Goal: Find specific fact: Find specific fact

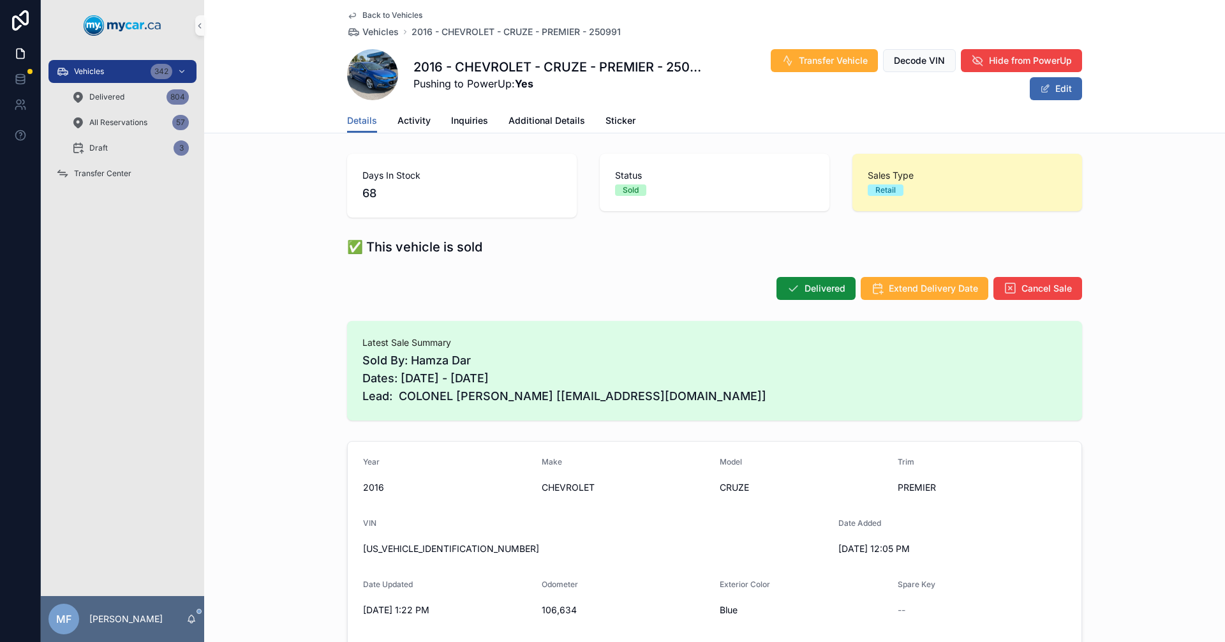
scroll to position [128, 0]
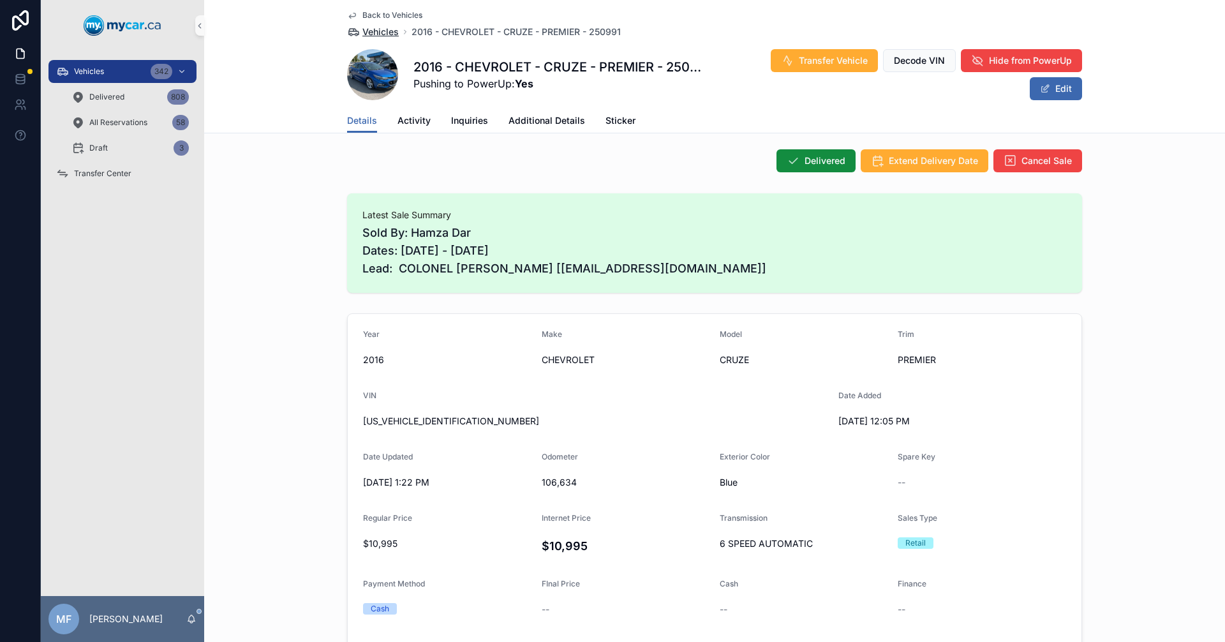
click at [368, 32] on span "Vehicles" at bounding box center [380, 32] width 36 height 13
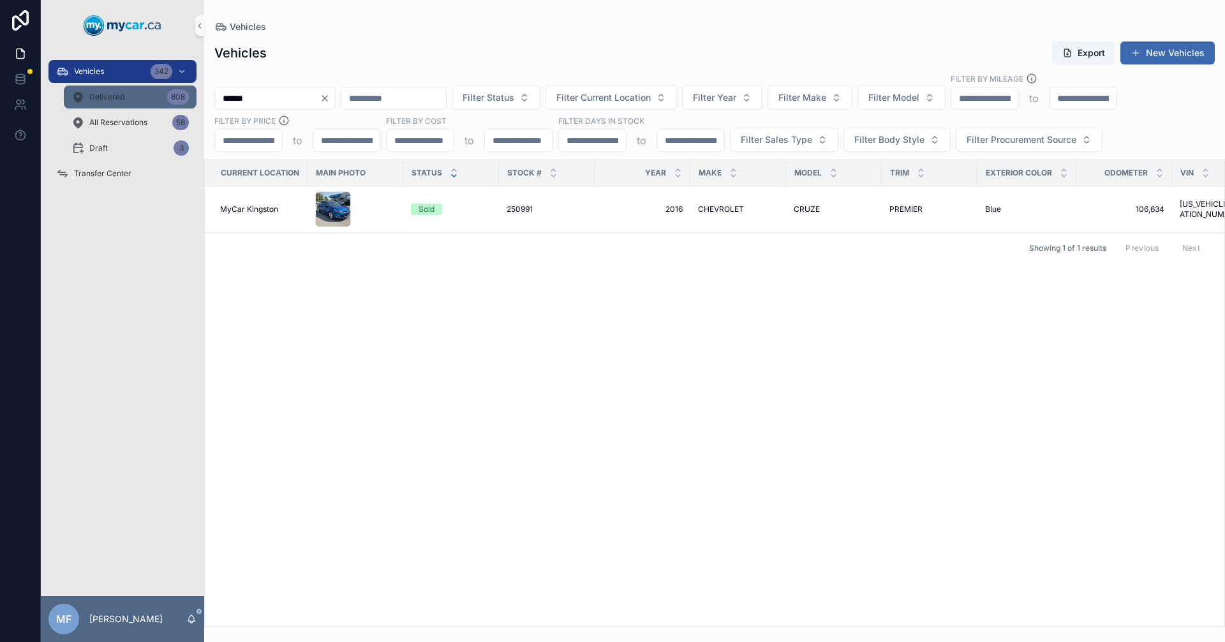
drag, startPoint x: 317, startPoint y: 102, endPoint x: 174, endPoint y: 93, distance: 143.3
click at [175, 93] on div "Vehicles 342 Delivered 808 All Reservations 58 Draft 3 Transfer Center MF Mike …" at bounding box center [633, 321] width 1184 height 642
type input "******"
click at [526, 212] on span "251070" at bounding box center [520, 209] width 27 height 10
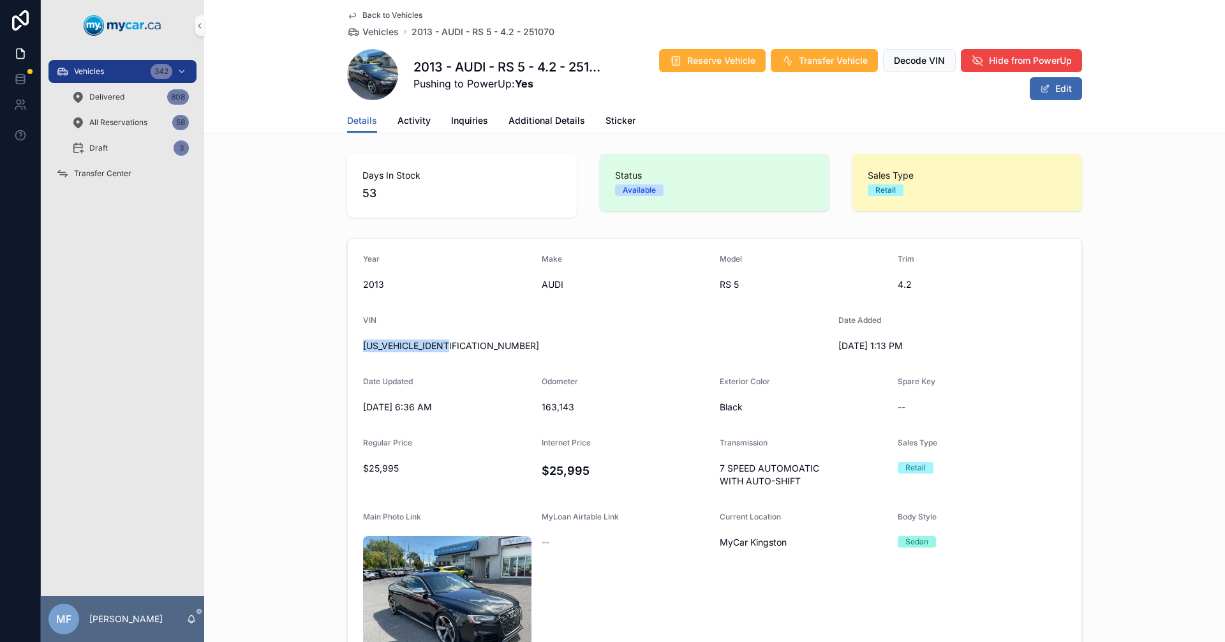
drag, startPoint x: 466, startPoint y: 349, endPoint x: 338, endPoint y: 354, distance: 128.4
click at [338, 354] on div "Year 2013 Make AUDI Model RS 5 Trim 4.2 VIN WUAC6BFRXDA902381 Date Added 8/8/20…" at bounding box center [714, 491] width 1021 height 516
copy span "[US_VEHICLE_IDENTIFICATION_NUMBER]"
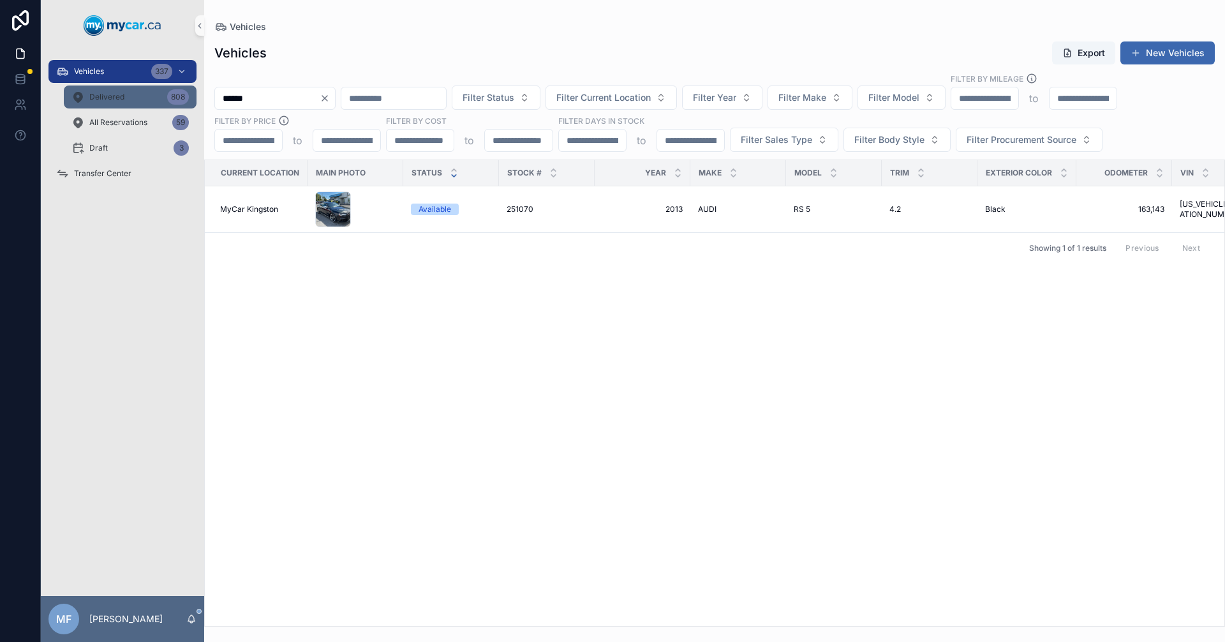
drag, startPoint x: 287, startPoint y: 98, endPoint x: 161, endPoint y: 105, distance: 125.9
click at [160, 103] on div "Vehicles 337 Delivered 808 All Reservations 59 Draft 3 Transfer Center MF [PERS…" at bounding box center [633, 321] width 1184 height 642
type input "******"
click at [704, 212] on span "CHEVROLET" at bounding box center [721, 209] width 46 height 10
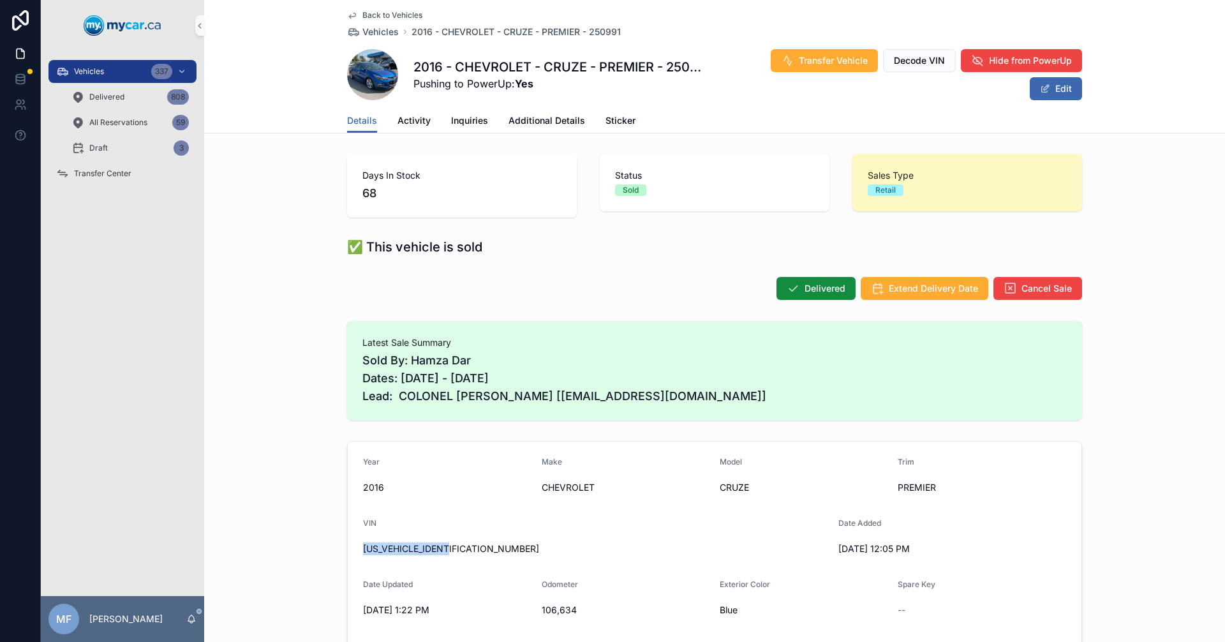
drag, startPoint x: 460, startPoint y: 550, endPoint x: 339, endPoint y: 556, distance: 120.8
copy span "[US_VEHICLE_IDENTIFICATION_NUMBER]"
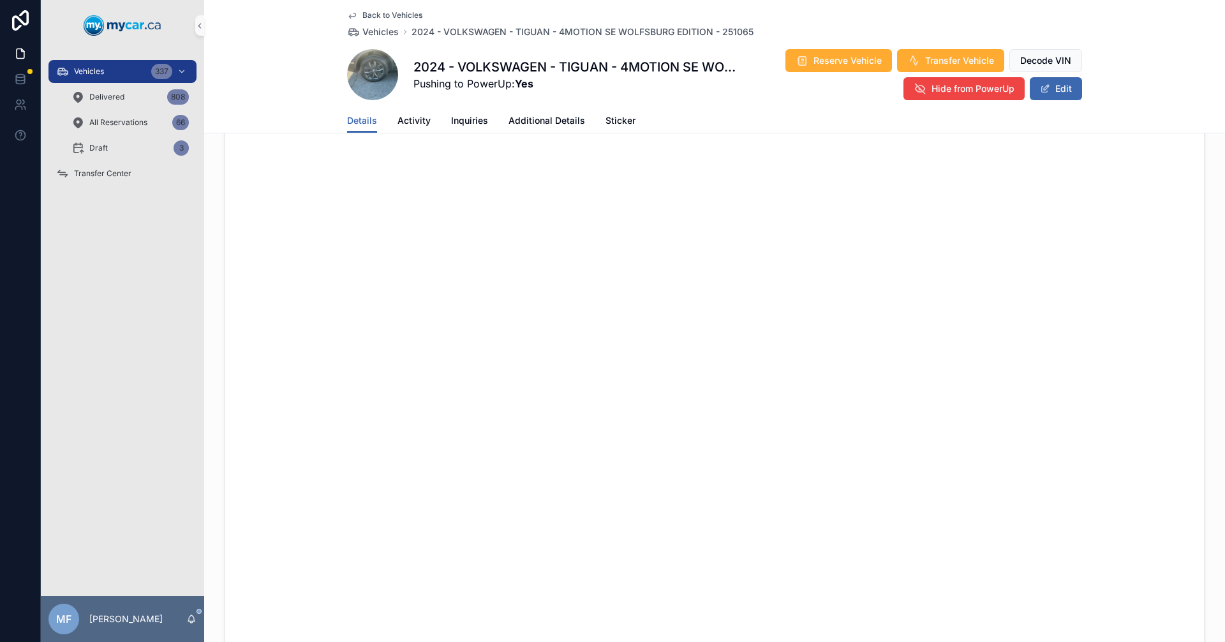
scroll to position [731, 0]
click at [373, 34] on span "Vehicles" at bounding box center [380, 32] width 36 height 13
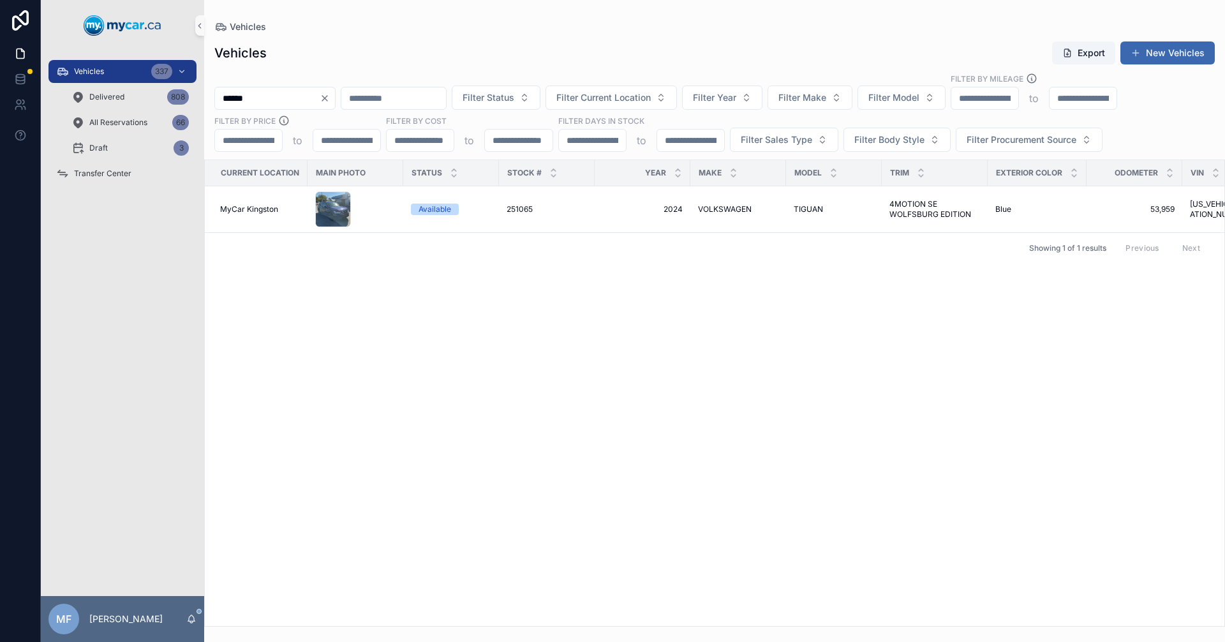
drag, startPoint x: 302, startPoint y: 103, endPoint x: 52, endPoint y: 112, distance: 250.9
click at [52, 112] on div "Vehicles 337 Delivered 808 All Reservations 66 Draft 3 Transfer Center MF Mike …" at bounding box center [633, 321] width 1184 height 642
type input "******"
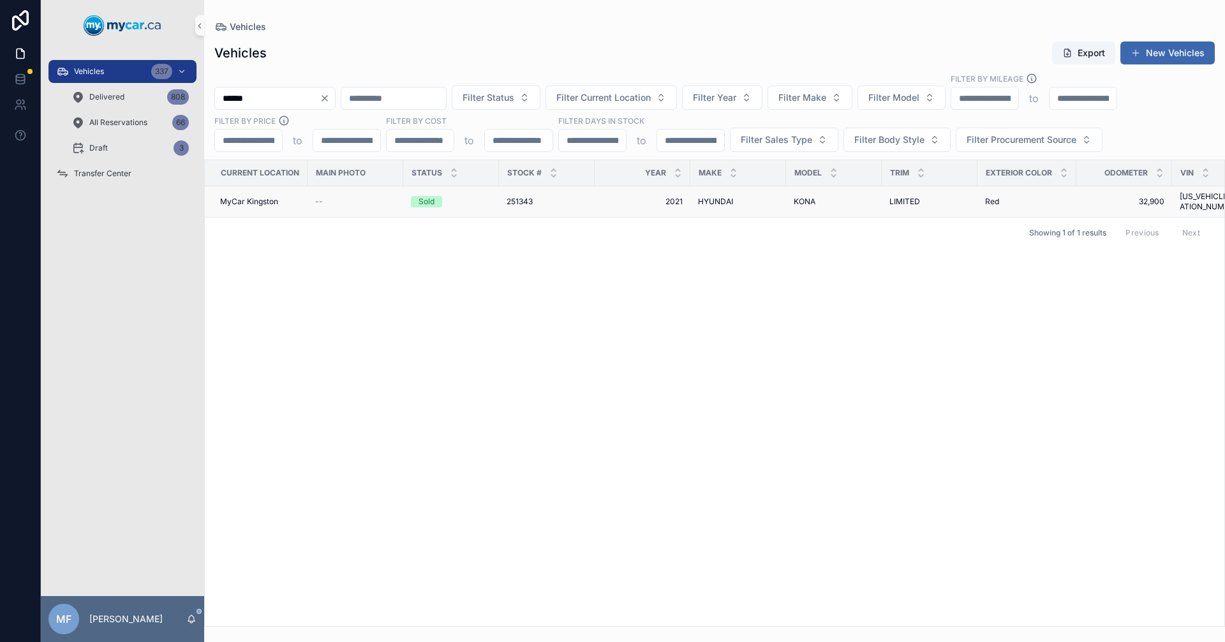
click at [515, 197] on span "251343" at bounding box center [520, 202] width 26 height 10
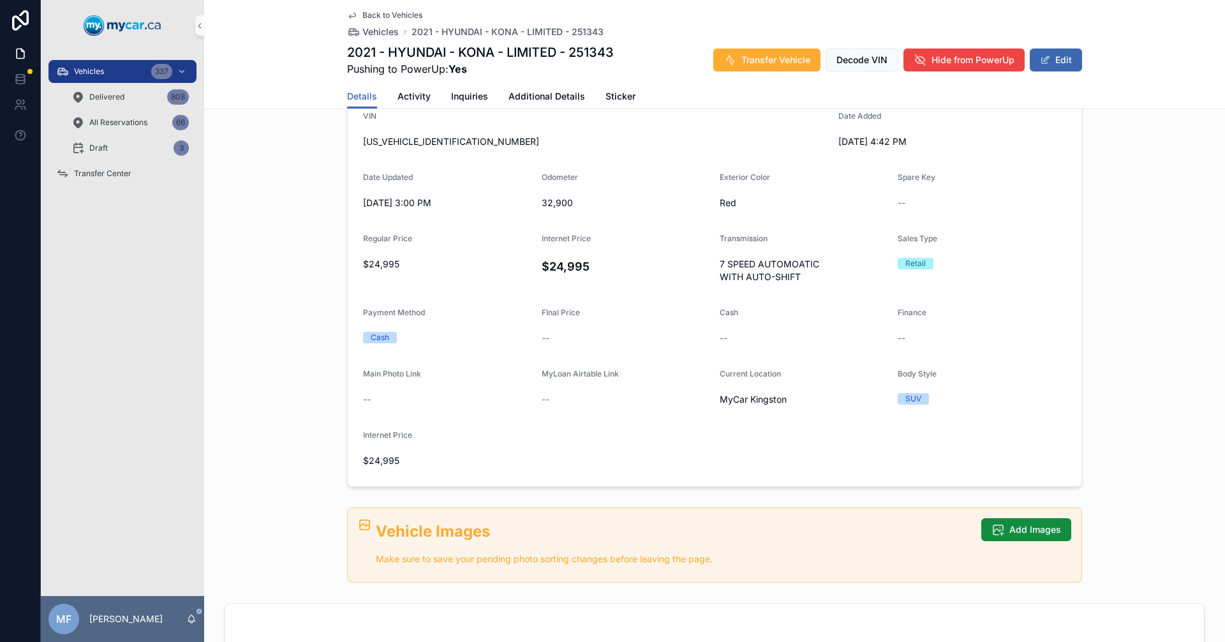
scroll to position [447, 0]
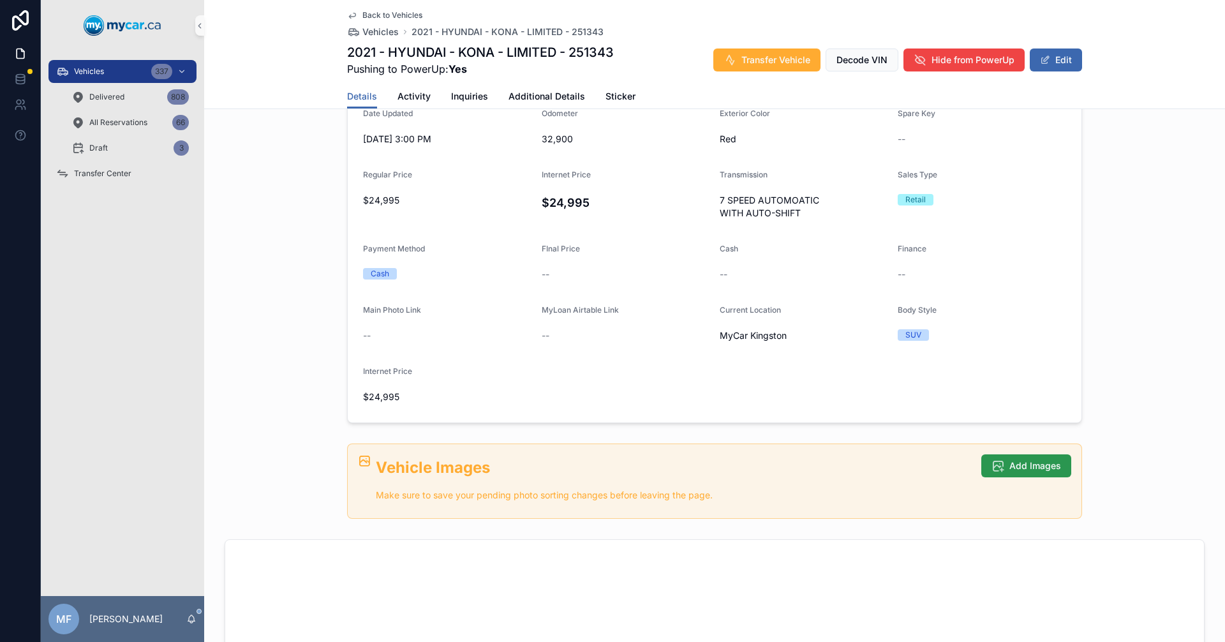
click at [1032, 471] on span "Add Images" at bounding box center [1035, 465] width 52 height 13
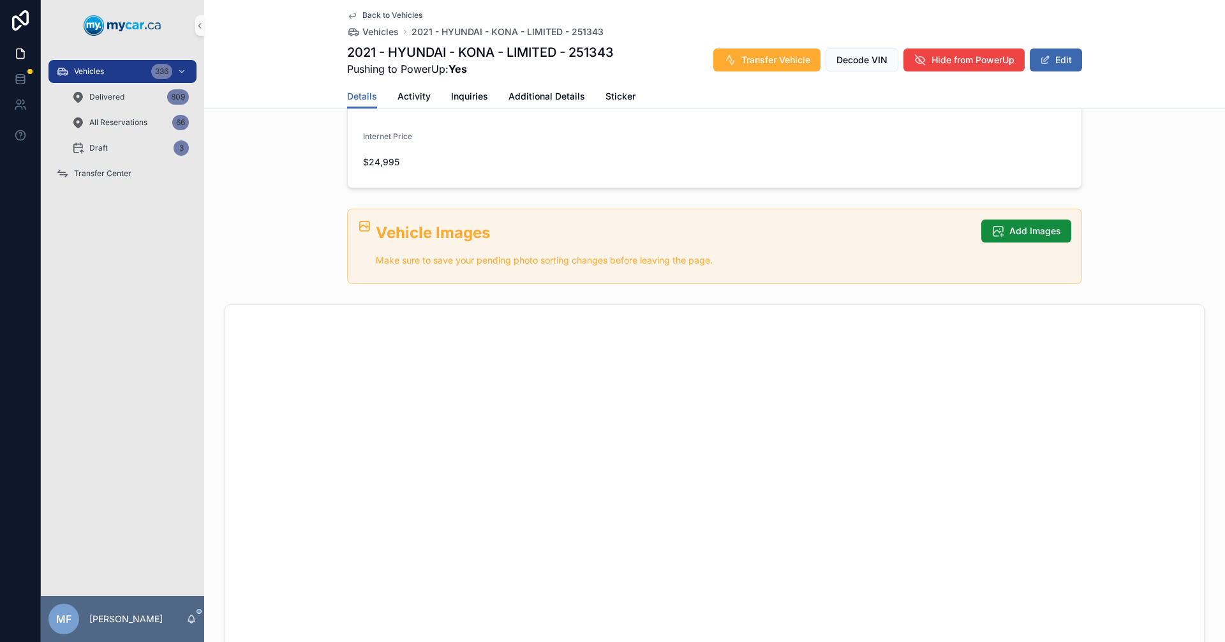
scroll to position [383, 0]
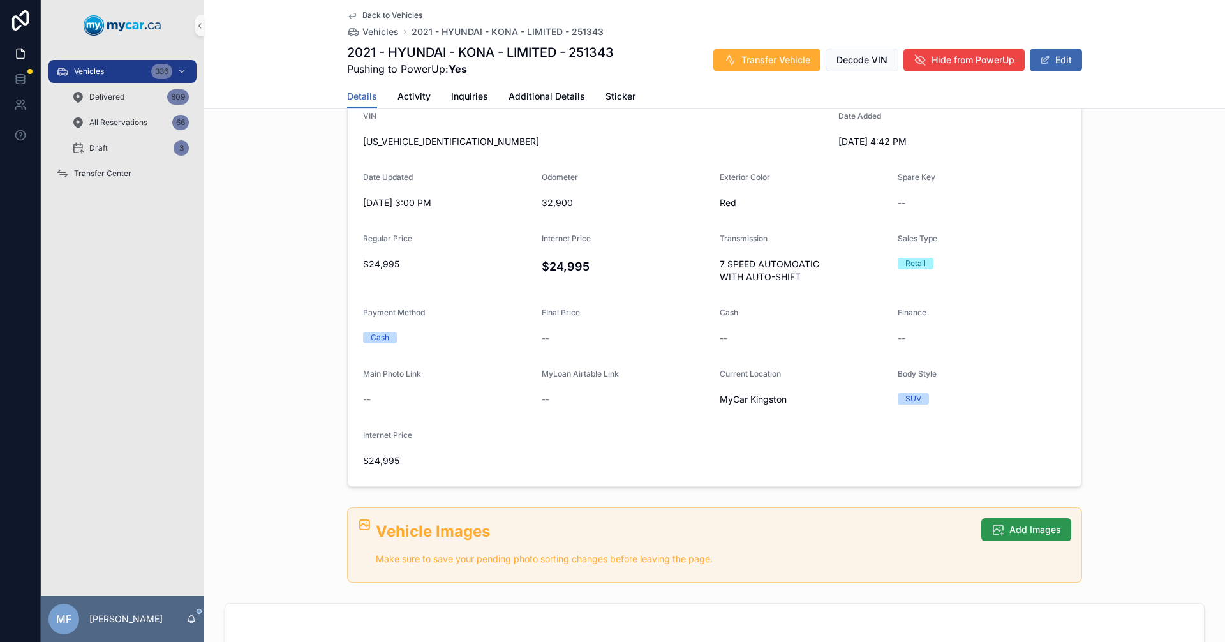
click at [1055, 537] on button "Add Images" at bounding box center [1026, 529] width 90 height 23
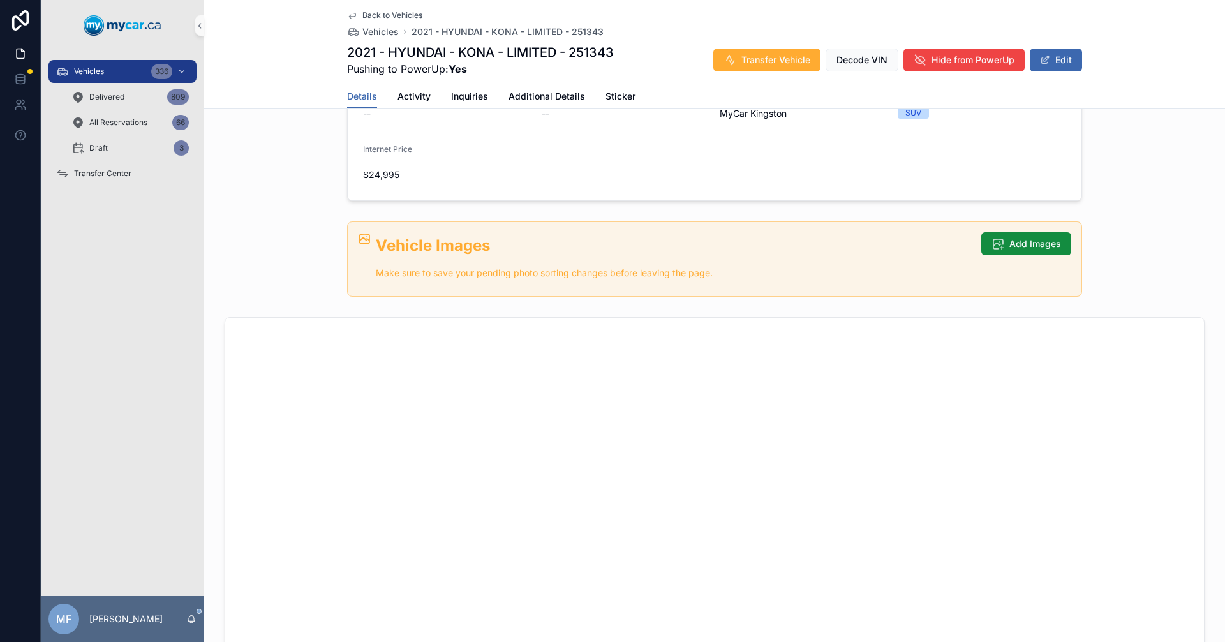
scroll to position [574, 0]
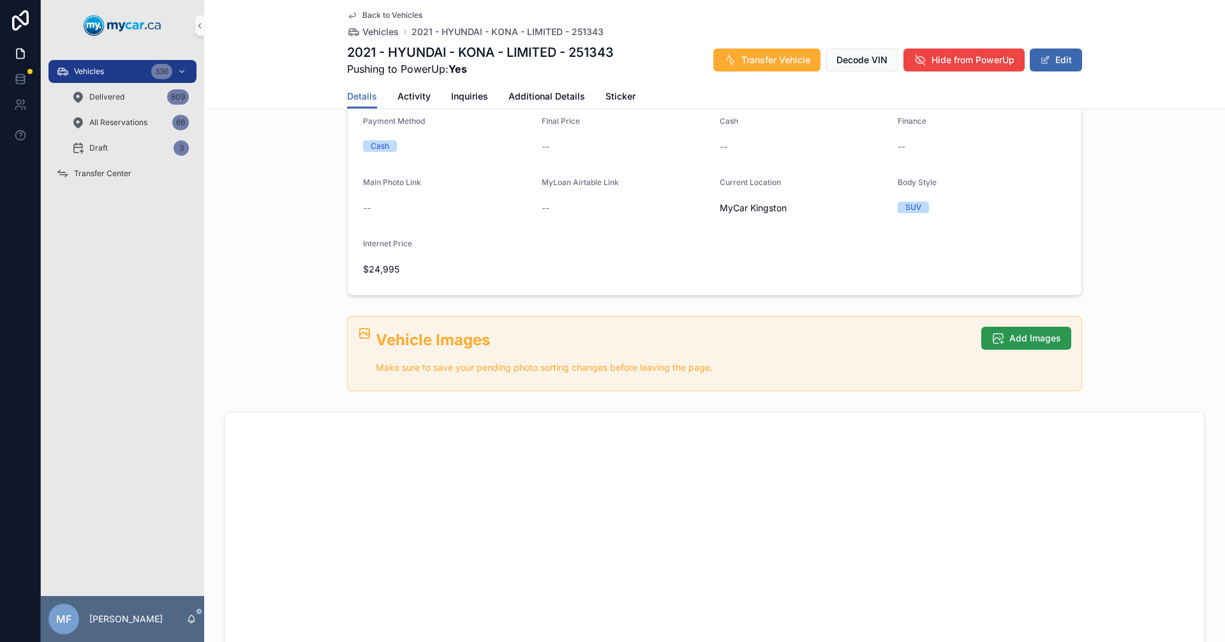
click at [992, 334] on icon "scrollable content" at bounding box center [998, 338] width 13 height 13
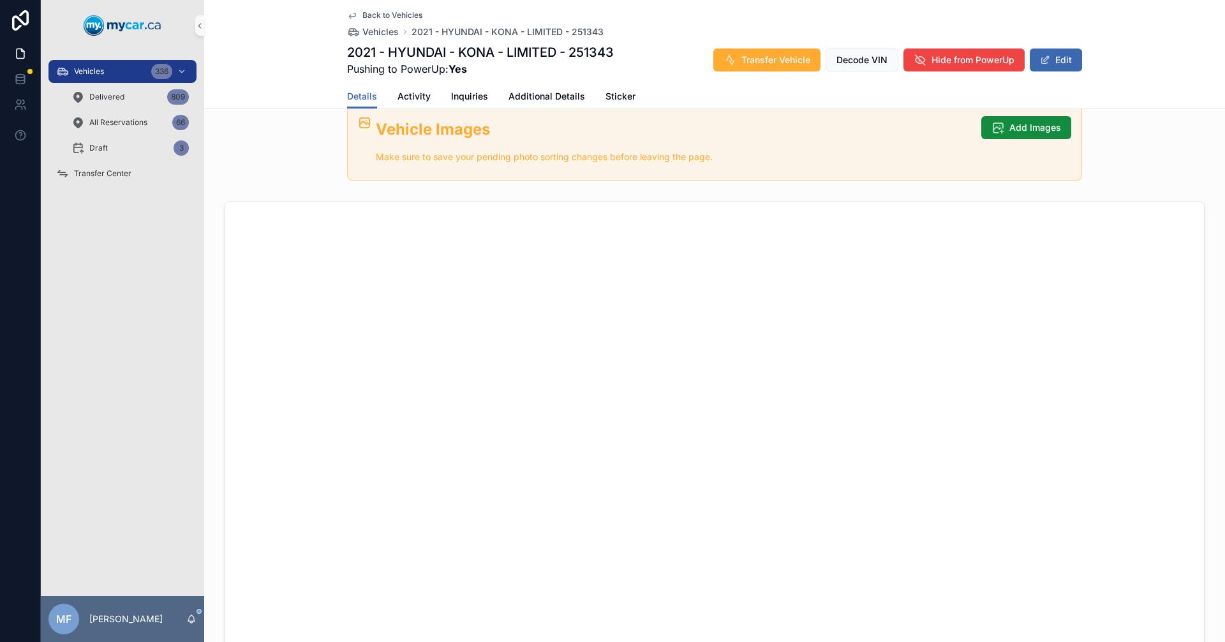
scroll to position [766, 0]
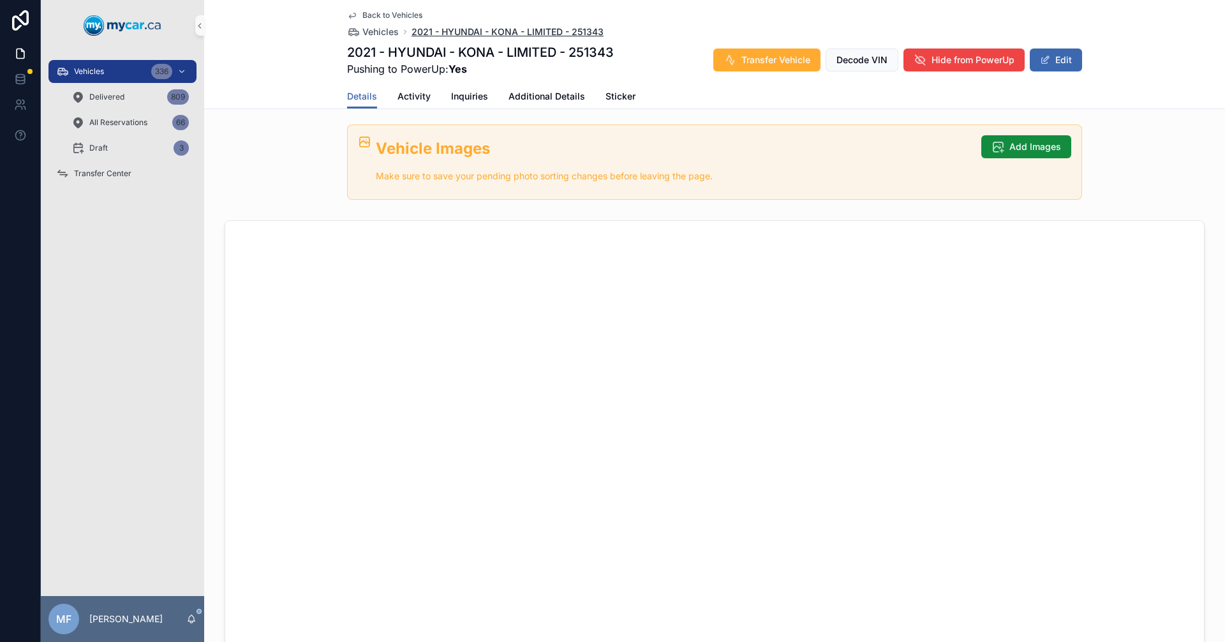
click at [500, 32] on span "2021 - HYUNDAI - KONA - LIMITED - 251343" at bounding box center [508, 32] width 192 height 13
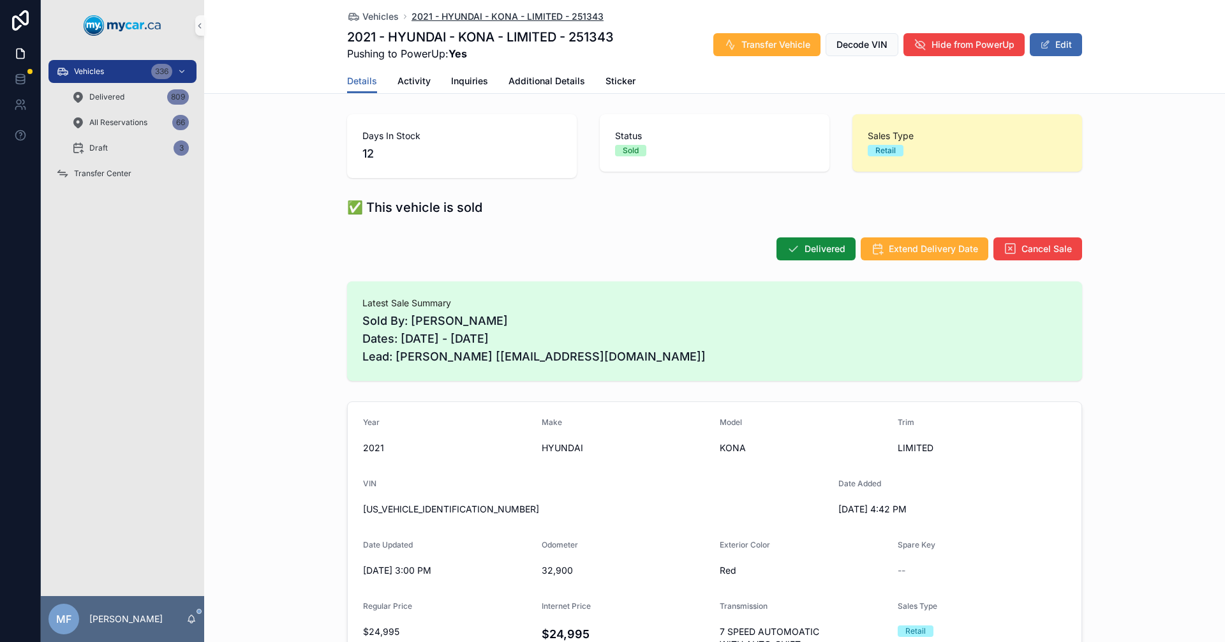
click at [447, 11] on span "2021 - HYUNDAI - KONA - LIMITED - 251343" at bounding box center [508, 16] width 192 height 13
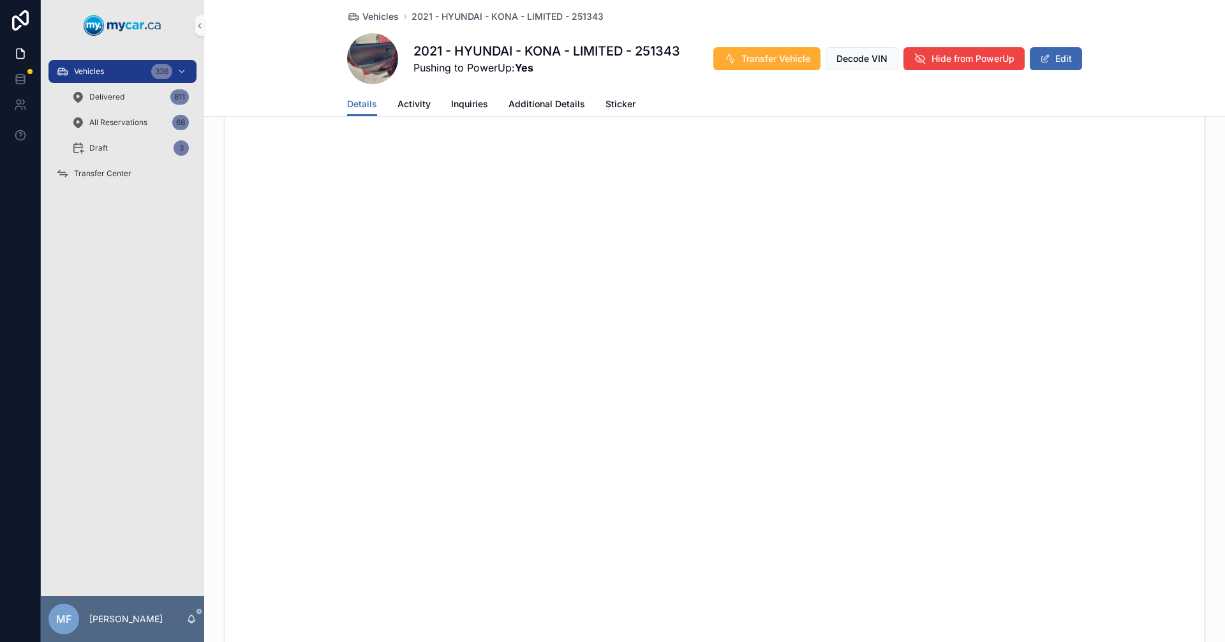
scroll to position [1212, 0]
click at [362, 18] on span "Vehicles" at bounding box center [380, 16] width 36 height 13
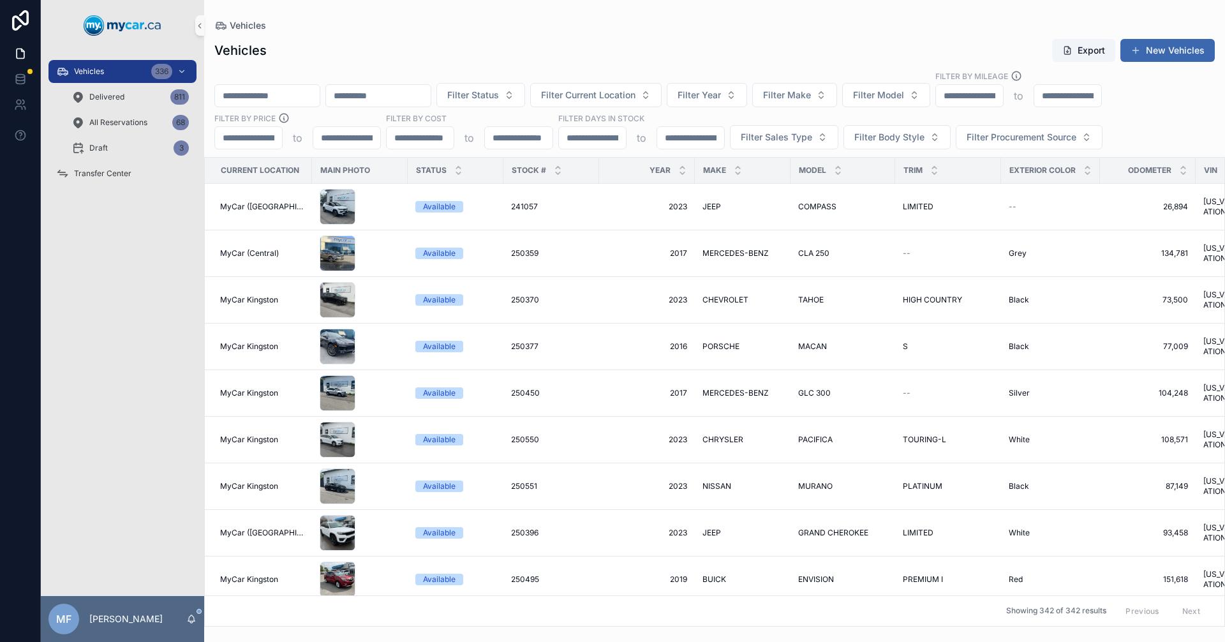
click at [303, 100] on input "scrollable content" at bounding box center [267, 96] width 105 height 18
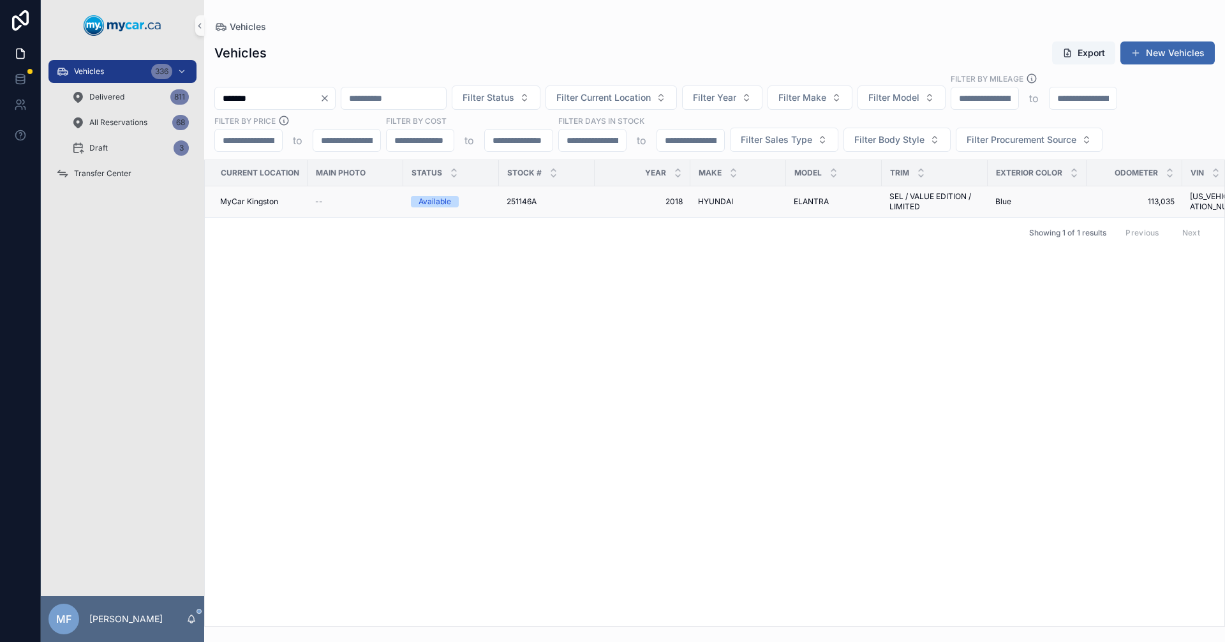
type input "*******"
click at [527, 203] on span "251146A" at bounding box center [522, 202] width 30 height 10
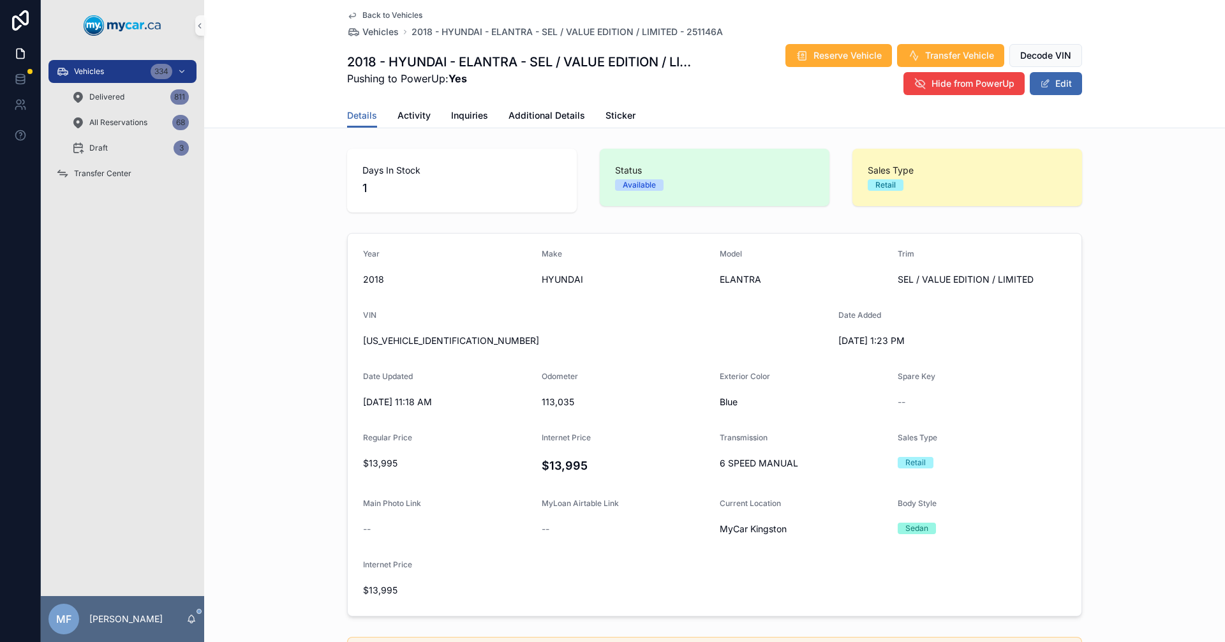
scroll to position [447, 0]
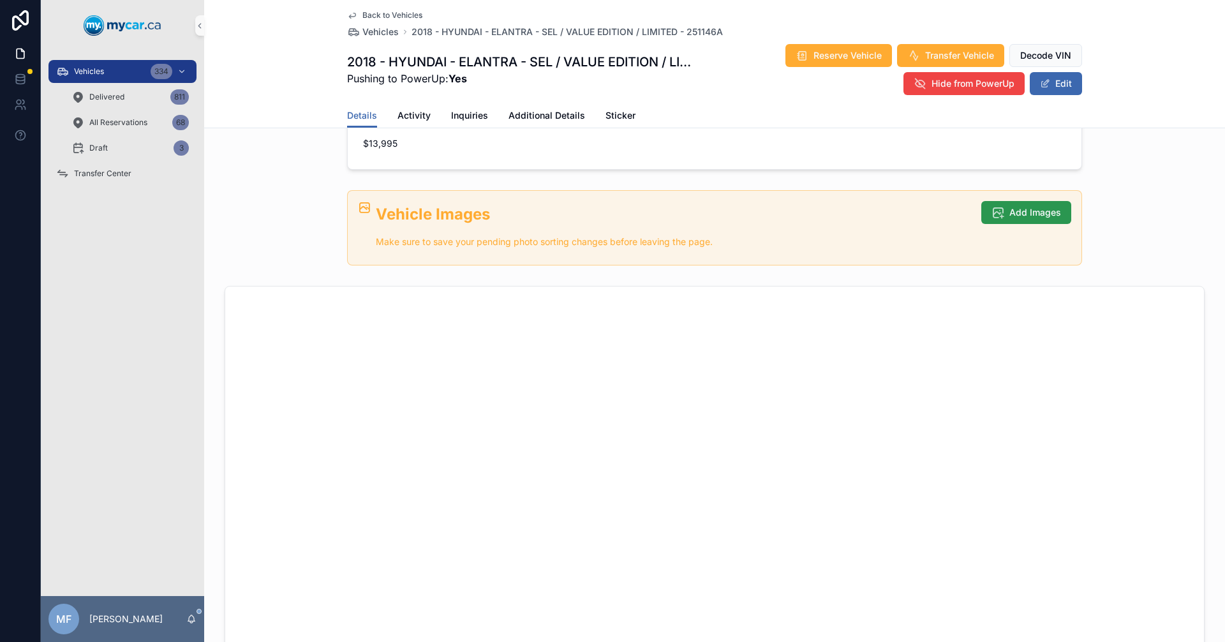
click at [1016, 211] on span "Add Images" at bounding box center [1035, 212] width 52 height 13
click at [986, 229] on div "Vehicle Images Make sure to save your pending photo sorting changes before leav…" at bounding box center [724, 229] width 696 height 56
click at [1016, 215] on span "Add Images" at bounding box center [1035, 212] width 52 height 13
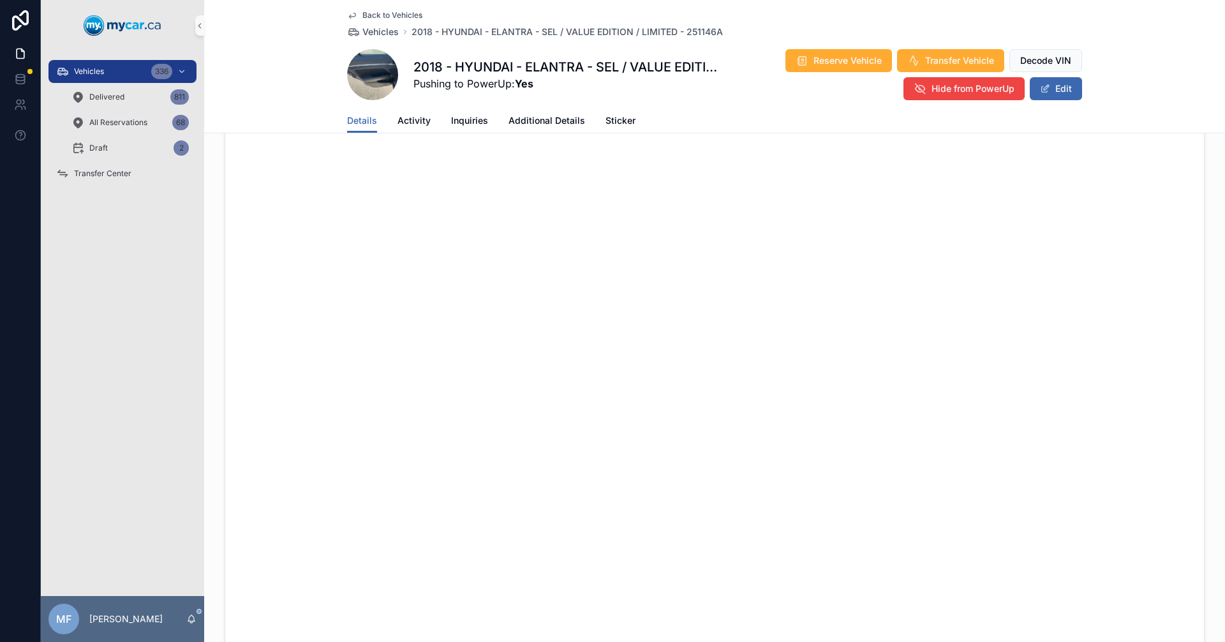
scroll to position [785, 0]
click at [369, 29] on span "Vehicles" at bounding box center [380, 32] width 36 height 13
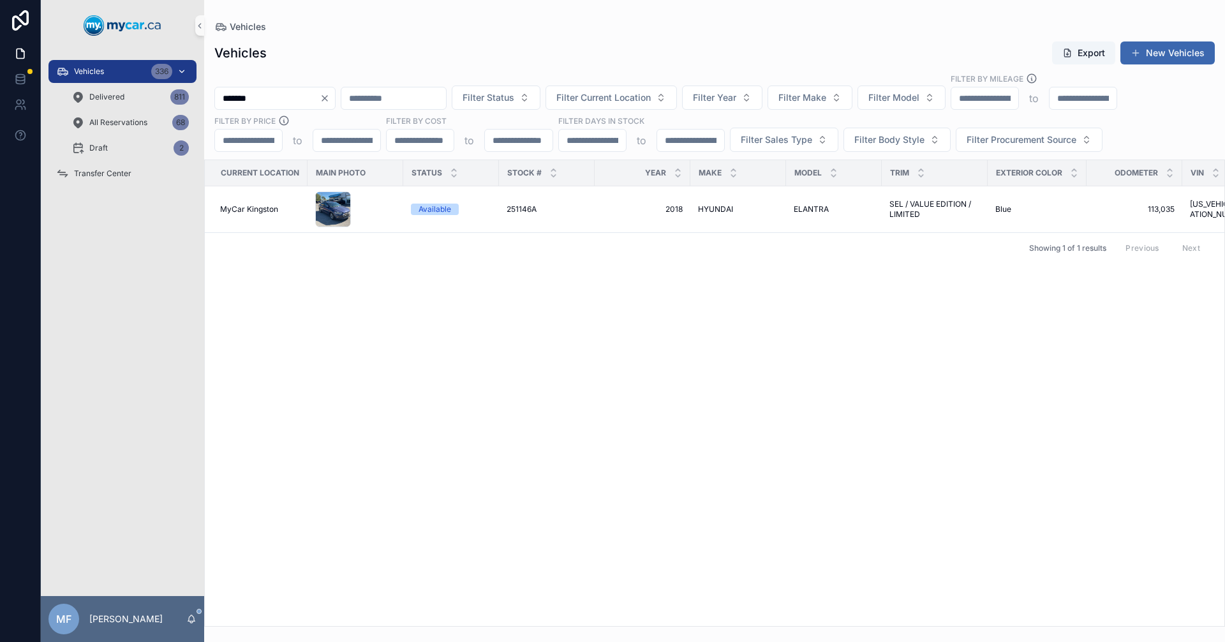
drag, startPoint x: 314, startPoint y: 100, endPoint x: 153, endPoint y: 82, distance: 162.4
click at [153, 82] on div "Vehicles 336 Delivered 811 All Reservations 68 Draft 2 Transfer Center MF Mike …" at bounding box center [633, 321] width 1184 height 642
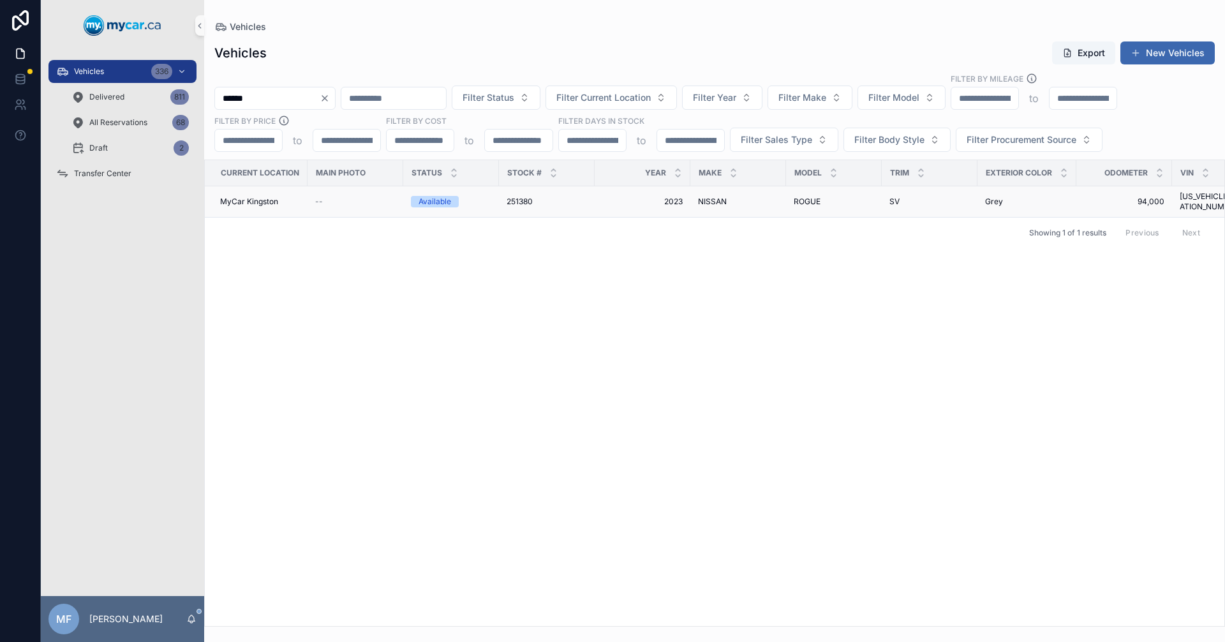
type input "******"
click at [734, 197] on div "NISSAN NISSAN" at bounding box center [738, 202] width 80 height 10
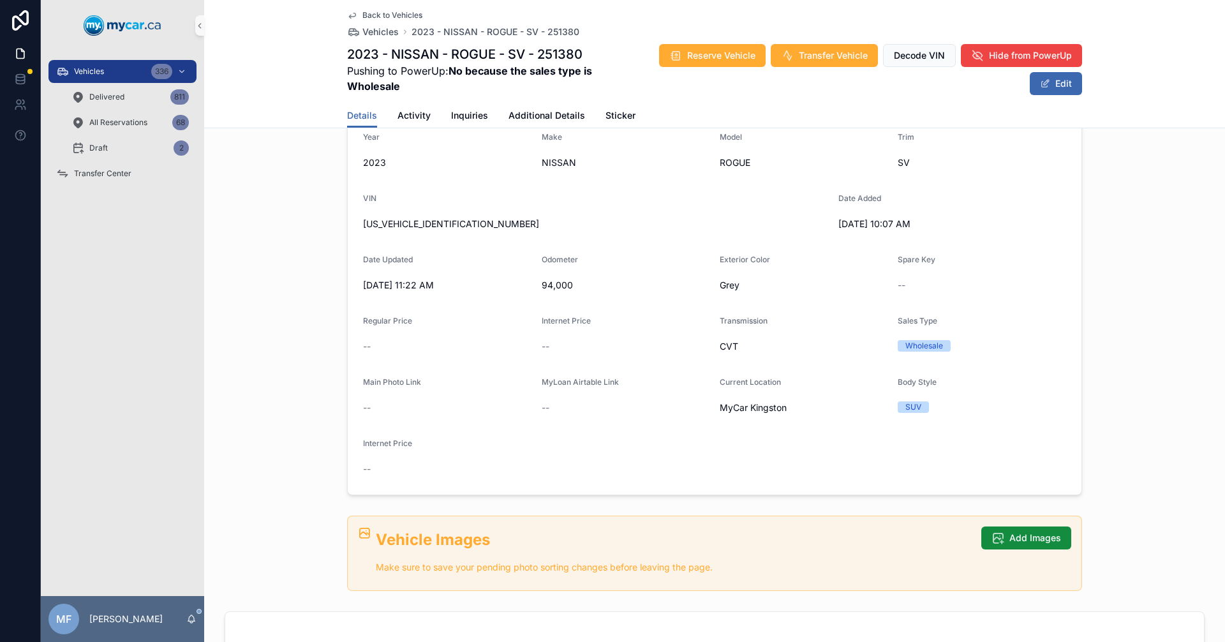
scroll to position [255, 0]
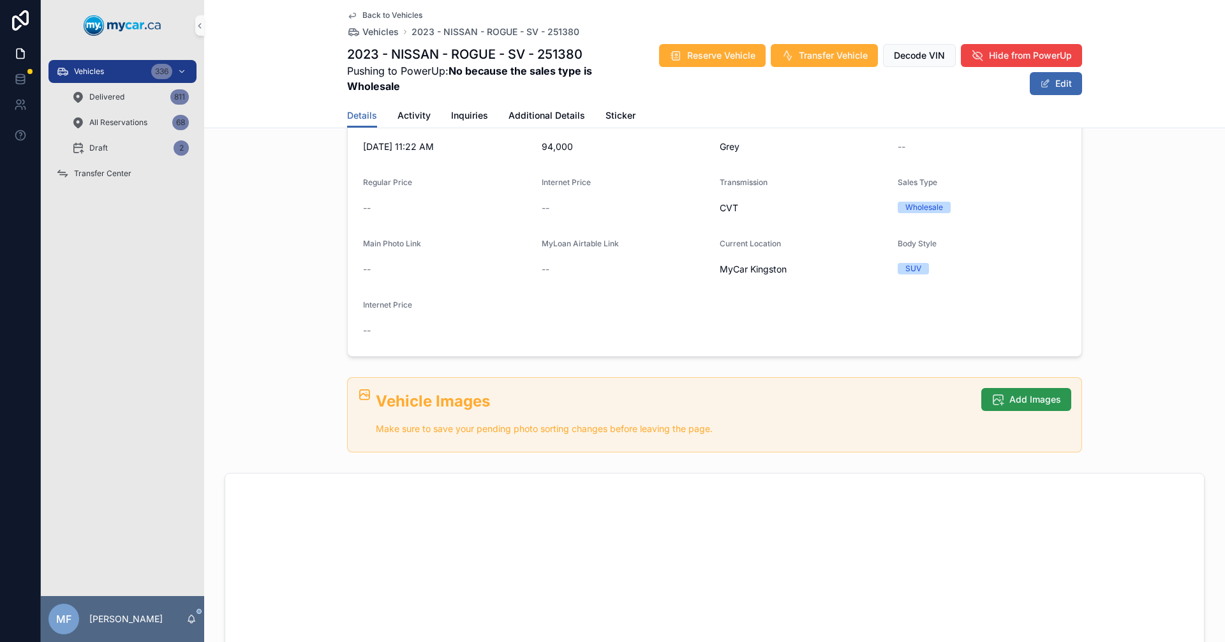
click at [1025, 395] on span "Add Images" at bounding box center [1035, 399] width 52 height 13
click at [992, 394] on icon "scrollable content" at bounding box center [998, 399] width 13 height 13
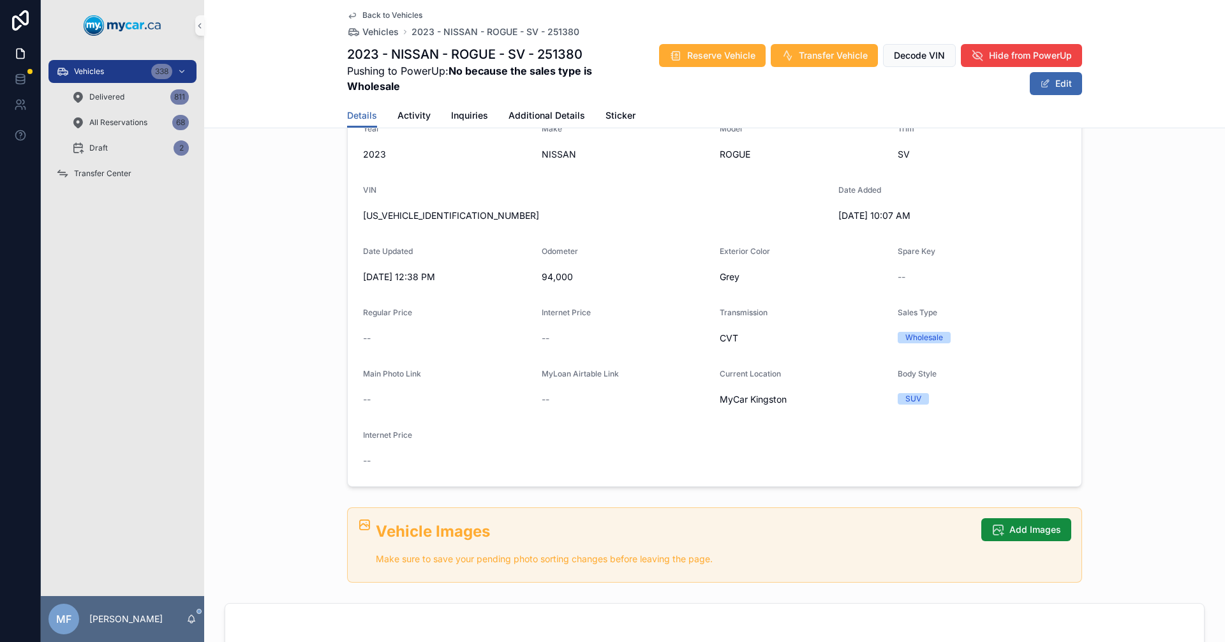
scroll to position [0, 0]
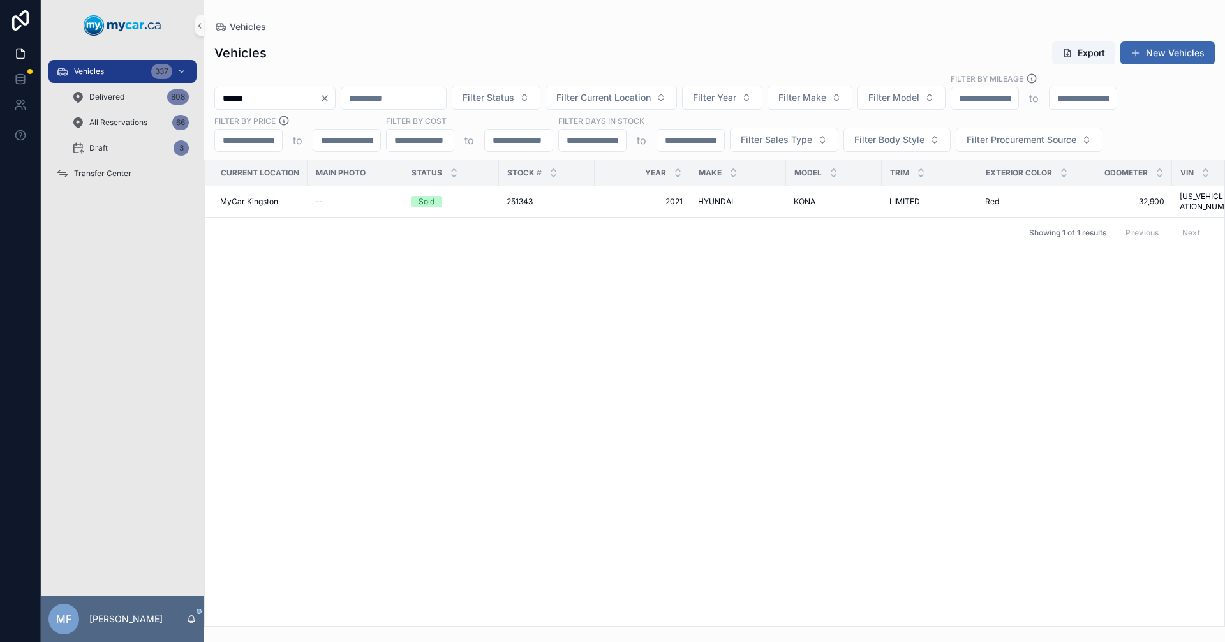
drag, startPoint x: 355, startPoint y: 95, endPoint x: 346, endPoint y: 94, distance: 9.0
click at [330, 95] on icon "Clear" at bounding box center [325, 98] width 10 height 10
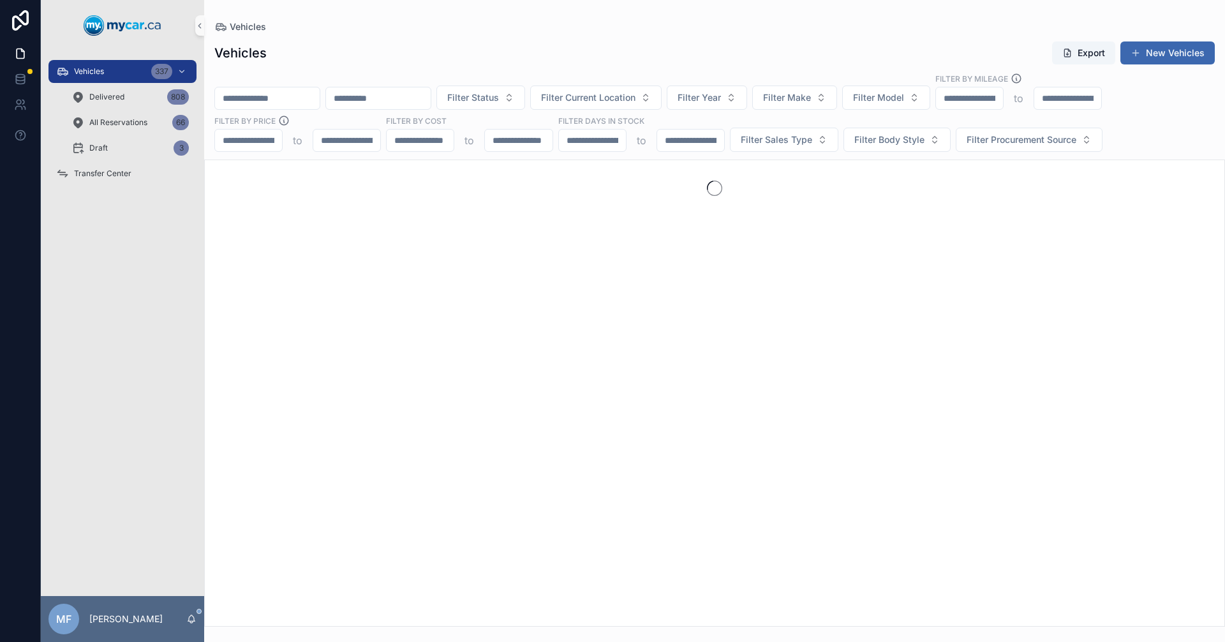
click at [320, 94] on input "scrollable content" at bounding box center [267, 98] width 105 height 18
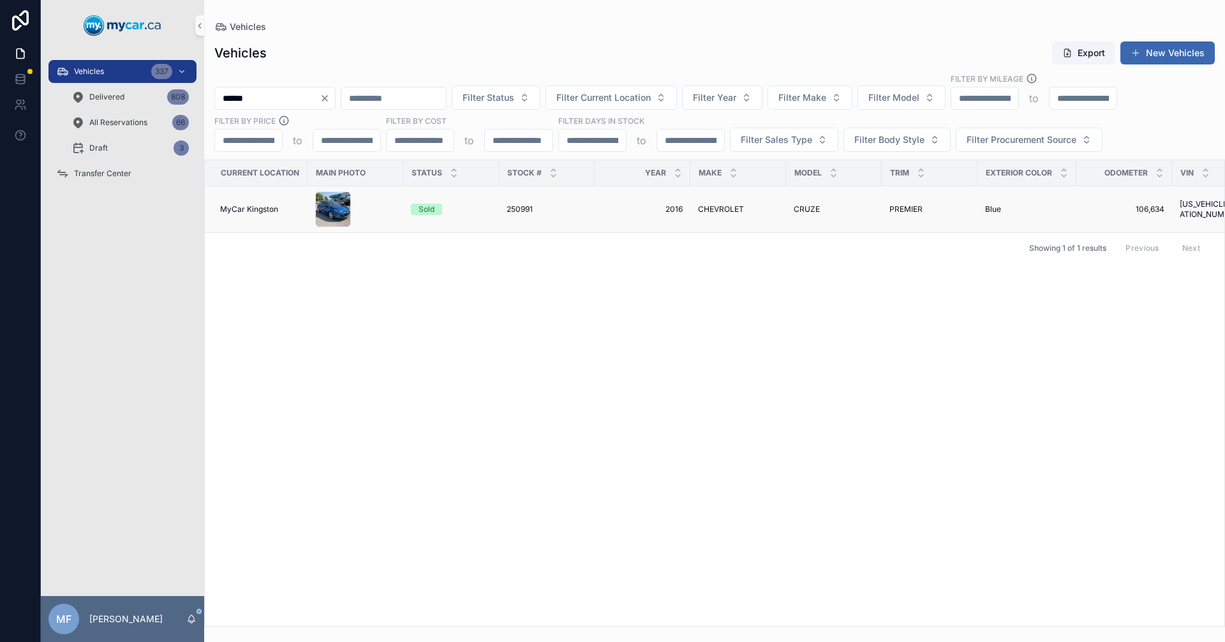
type input "******"
click at [740, 209] on span "CHEVROLET" at bounding box center [721, 209] width 46 height 10
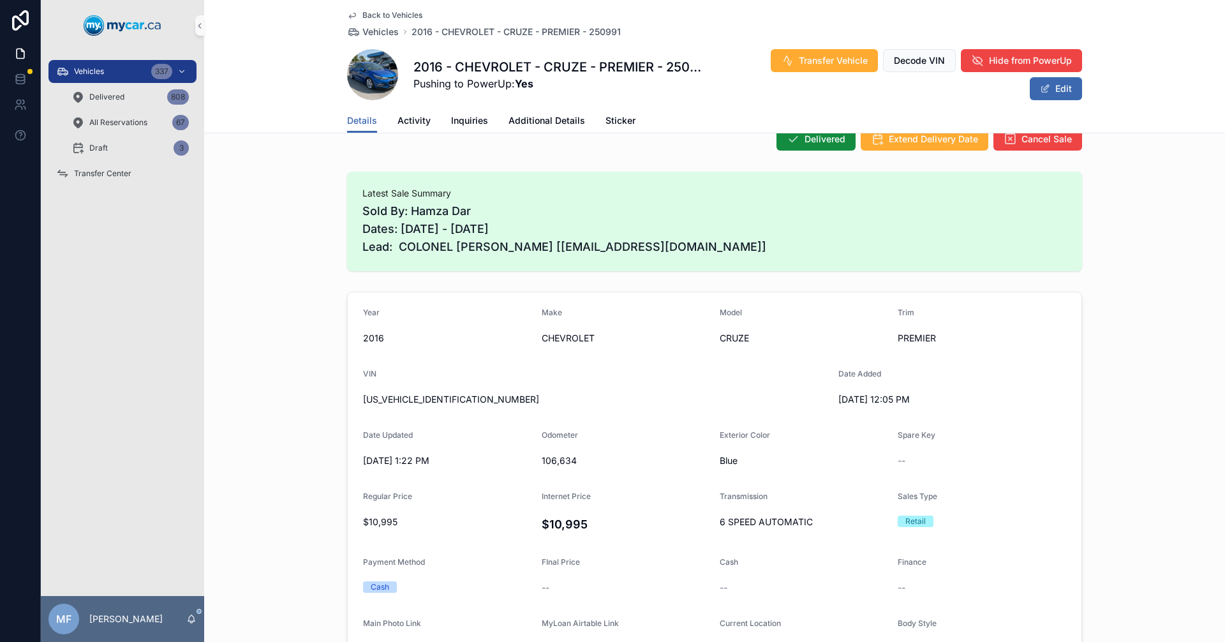
scroll to position [191, 0]
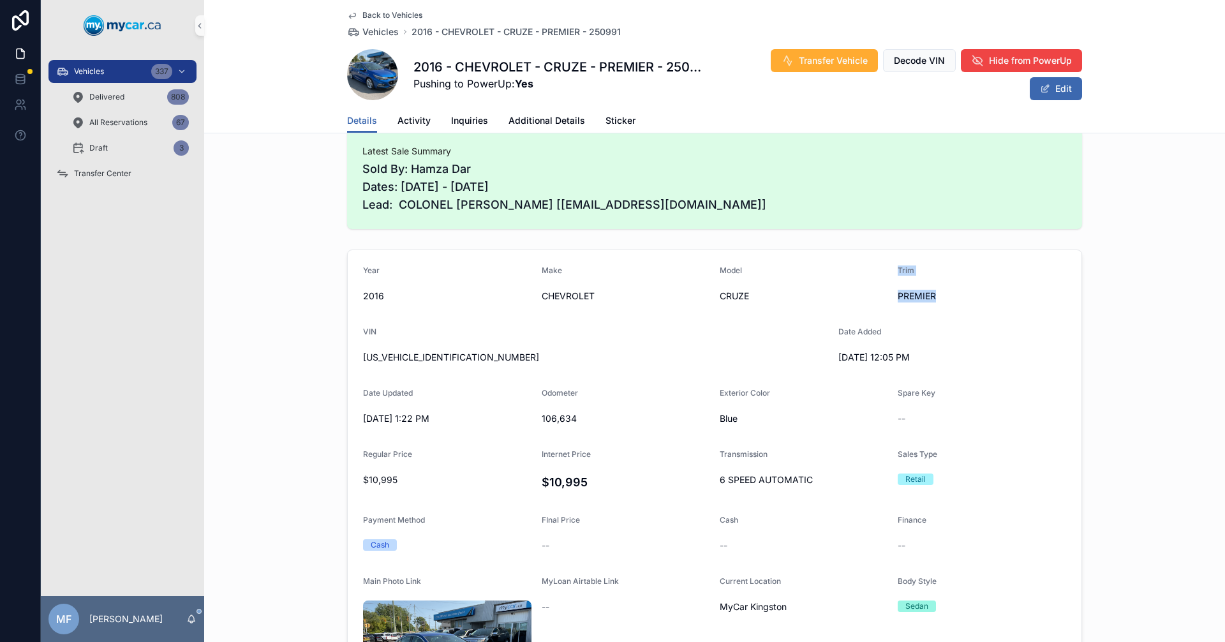
drag, startPoint x: 969, startPoint y: 297, endPoint x: 838, endPoint y: 295, distance: 130.2
click at [841, 295] on form "Year [DATE] Make CHEVROLET Model CRUZE Trim PREMIER VIN [US_VEHICLE_IDENTIFICAT…" at bounding box center [715, 528] width 734 height 557
click at [835, 294] on span "CRUZE" at bounding box center [804, 296] width 168 height 13
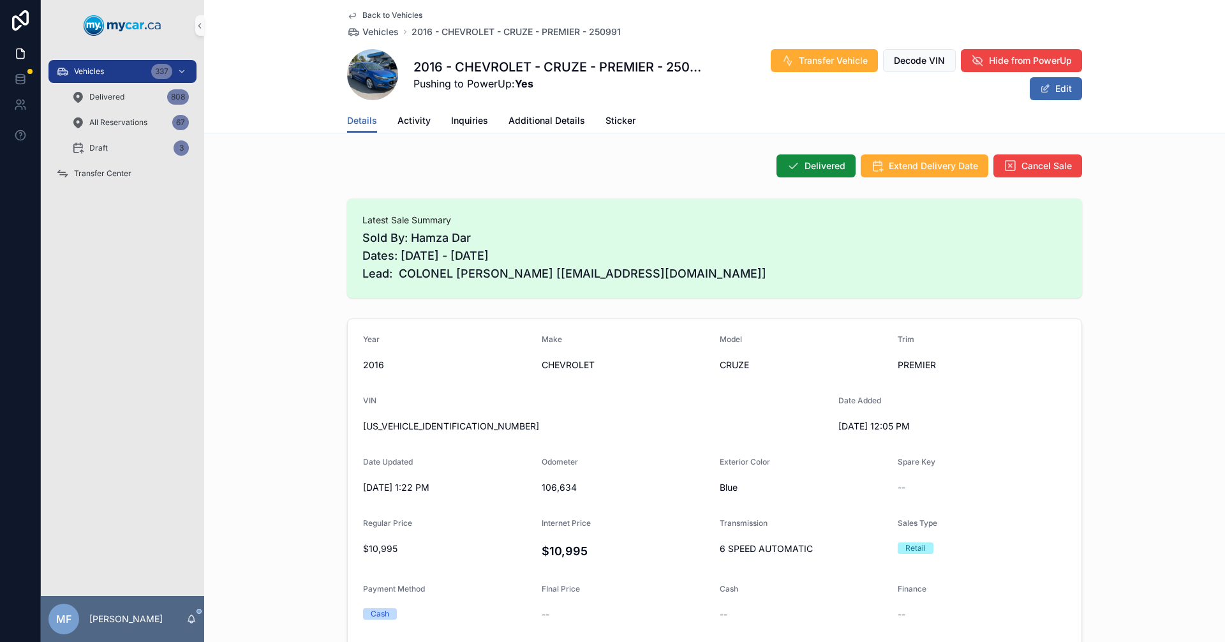
scroll to position [0, 0]
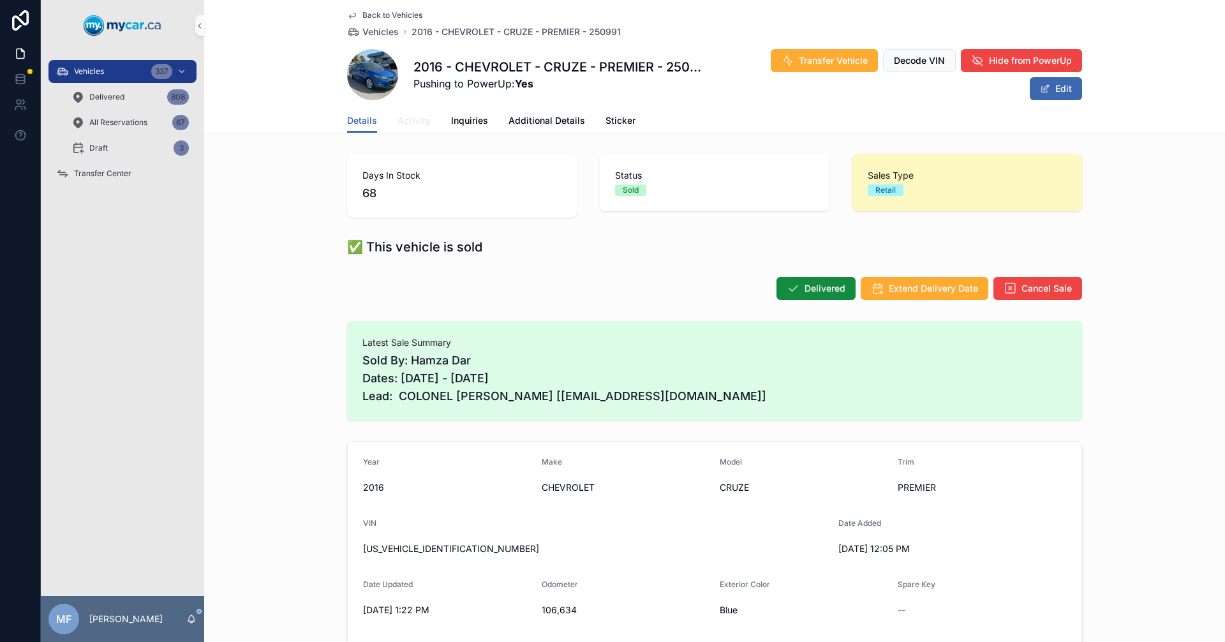
click at [410, 120] on span "Activity" at bounding box center [414, 120] width 33 height 13
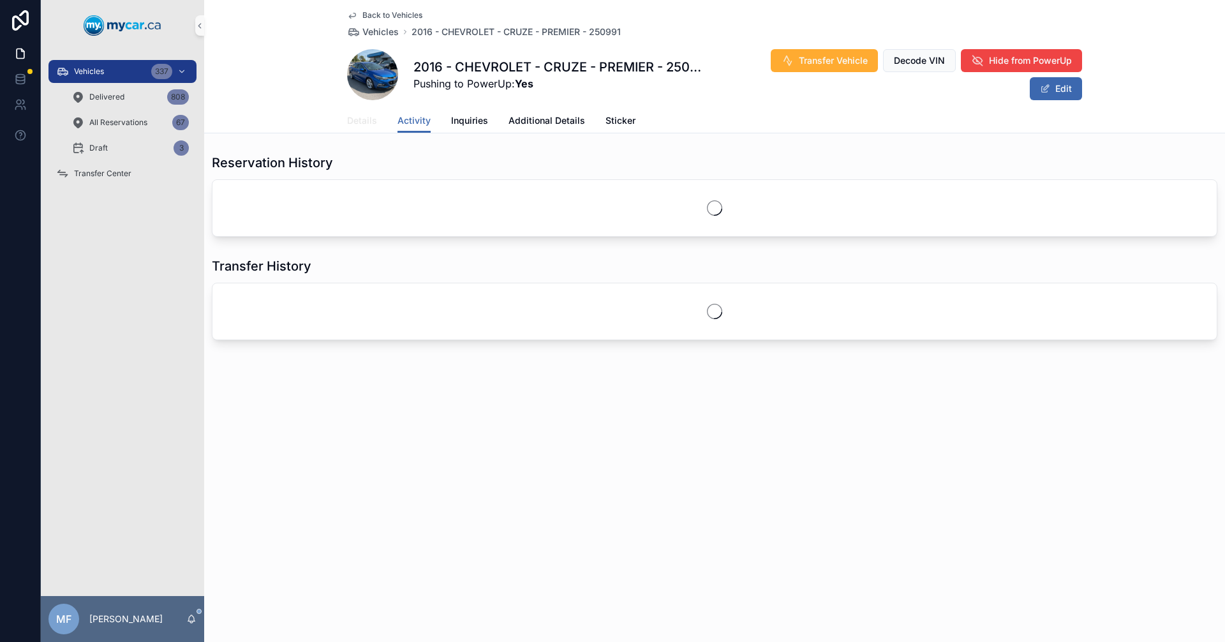
click at [362, 125] on span "Details" at bounding box center [362, 120] width 30 height 13
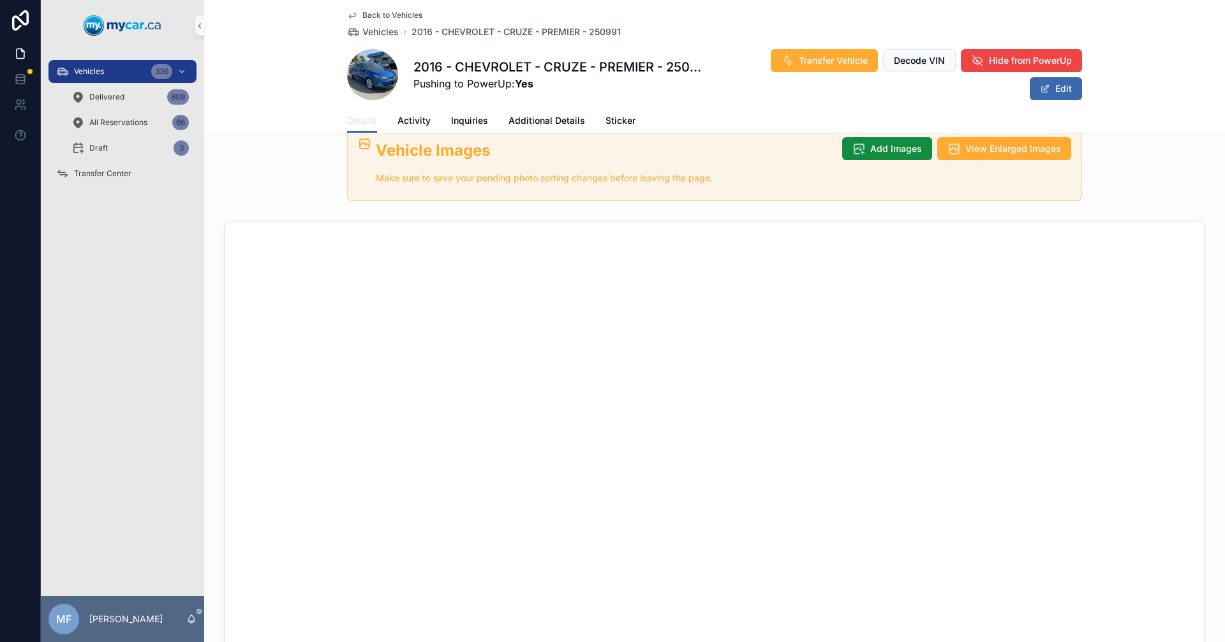
scroll to position [383, 0]
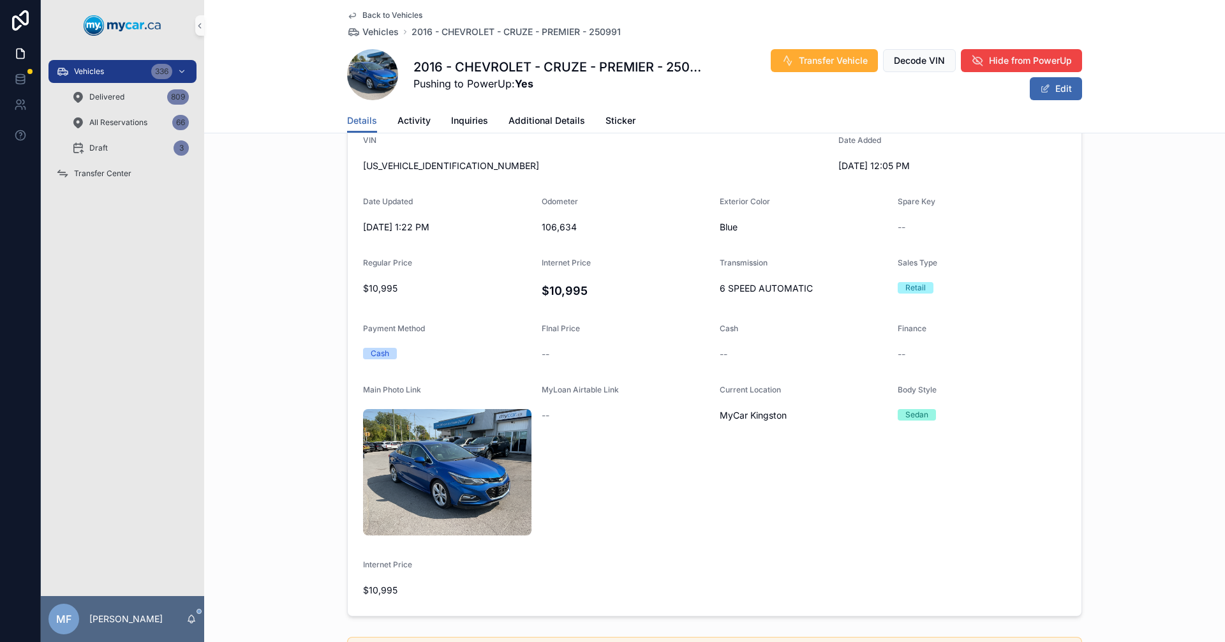
click at [401, 167] on span "[US_VEHICLE_IDENTIFICATION_NUMBER]" at bounding box center [595, 166] width 465 height 13
copy span "[US_VEHICLE_IDENTIFICATION_NUMBER]"
click at [371, 33] on span "Vehicles" at bounding box center [380, 32] width 36 height 13
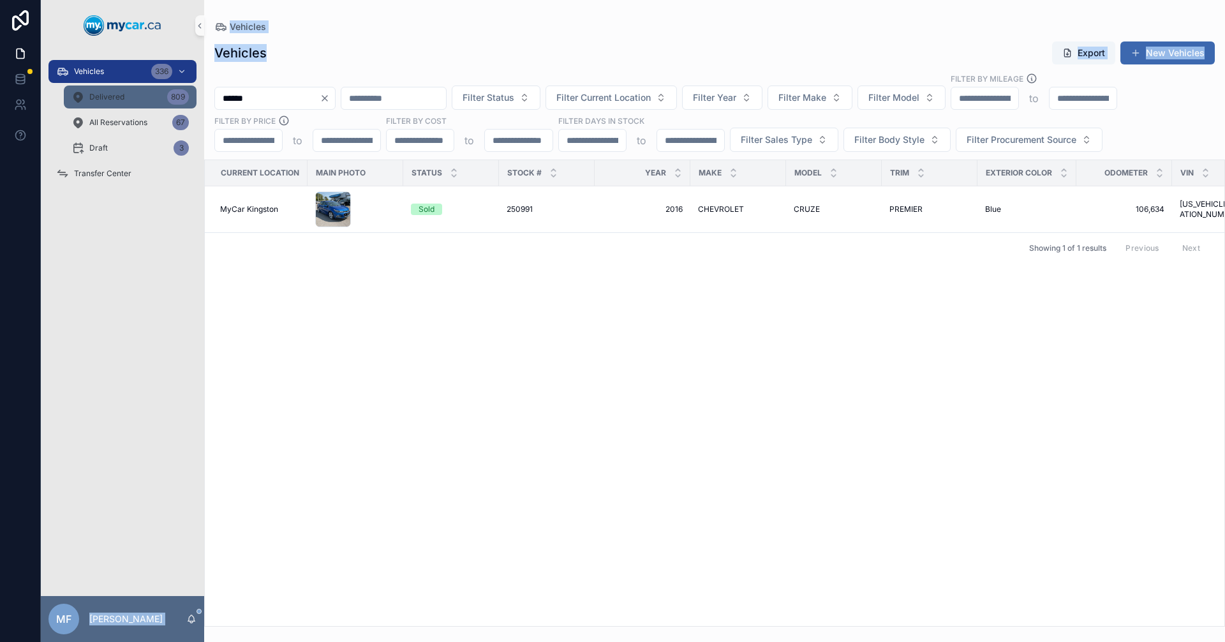
drag, startPoint x: 294, startPoint y: 89, endPoint x: 145, endPoint y: 103, distance: 148.7
click at [145, 103] on div "Vehicles 336 Delivered 809 All Reservations 67 Draft 3 Transfer Center MF Mike …" at bounding box center [633, 321] width 1184 height 642
click at [283, 102] on input "******" at bounding box center [267, 98] width 105 height 18
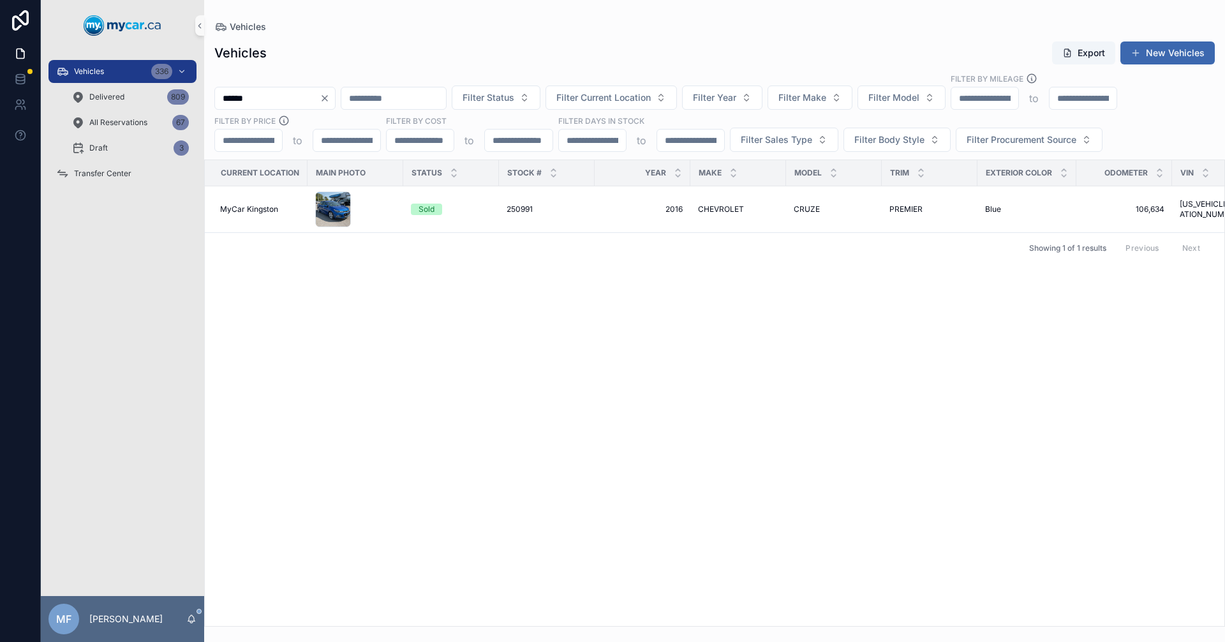
click at [330, 103] on icon "Clear" at bounding box center [325, 98] width 10 height 10
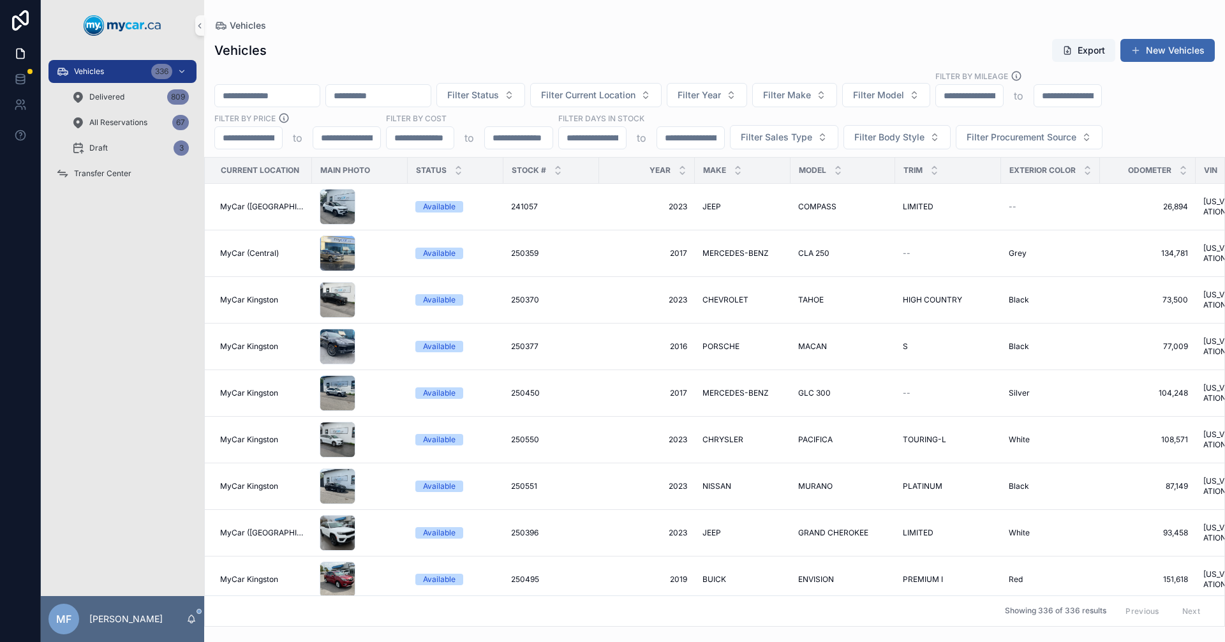
click at [320, 93] on input "scrollable content" at bounding box center [267, 96] width 105 height 18
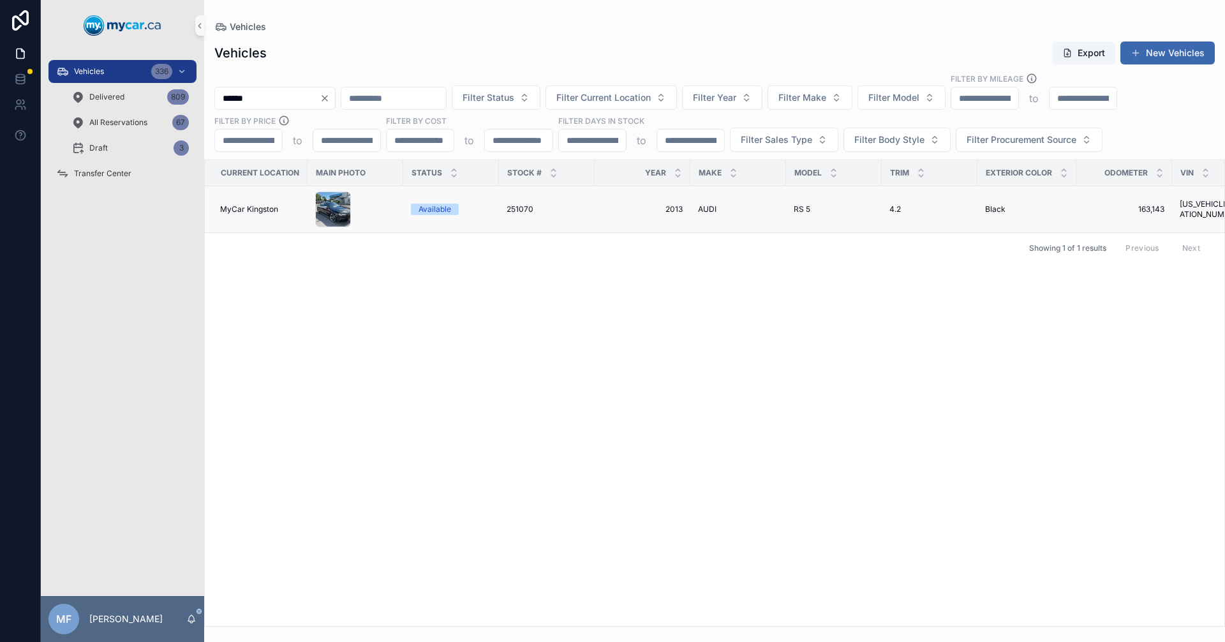
type input "******"
click at [725, 212] on div "AUDI AUDI" at bounding box center [738, 209] width 80 height 10
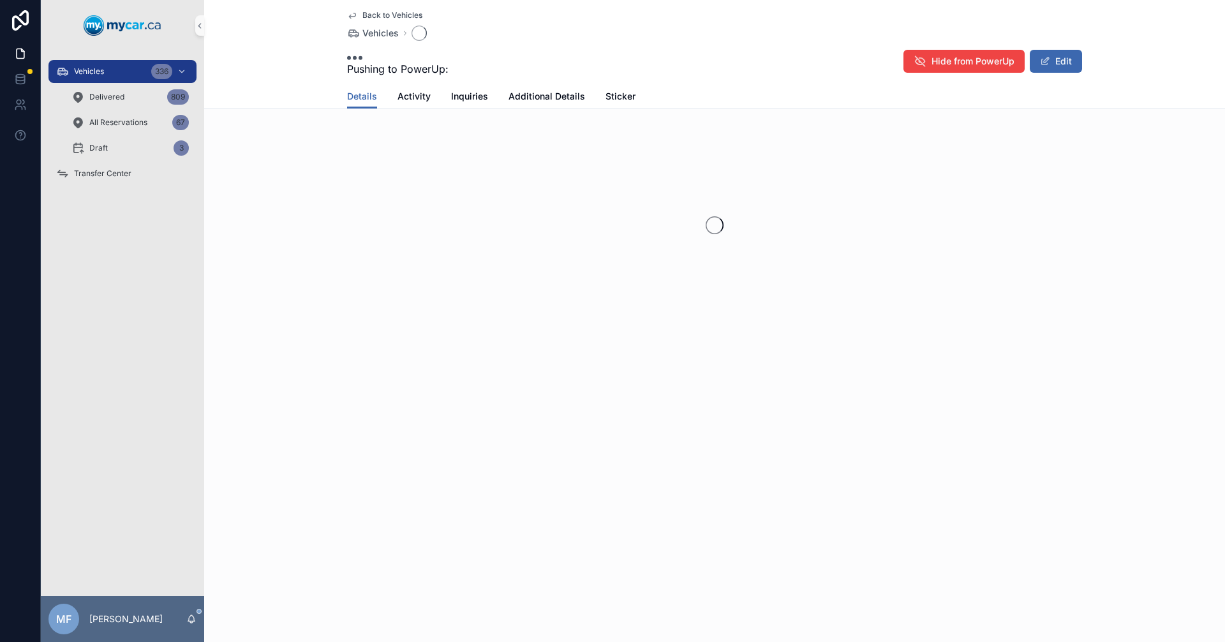
click at [725, 212] on div "scrollable content" at bounding box center [714, 225] width 1021 height 202
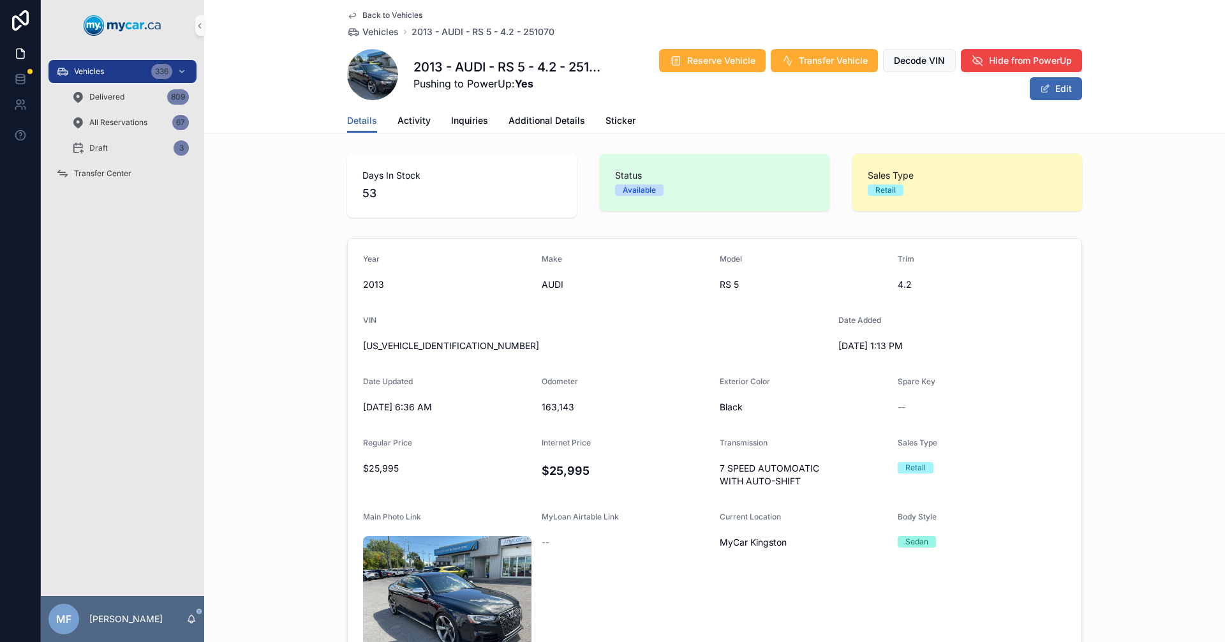
click at [407, 341] on span "[US_VEHICLE_IDENTIFICATION_NUMBER]" at bounding box center [595, 345] width 465 height 13
copy span "[US_VEHICLE_IDENTIFICATION_NUMBER]"
click at [382, 32] on span "Vehicles" at bounding box center [380, 32] width 36 height 13
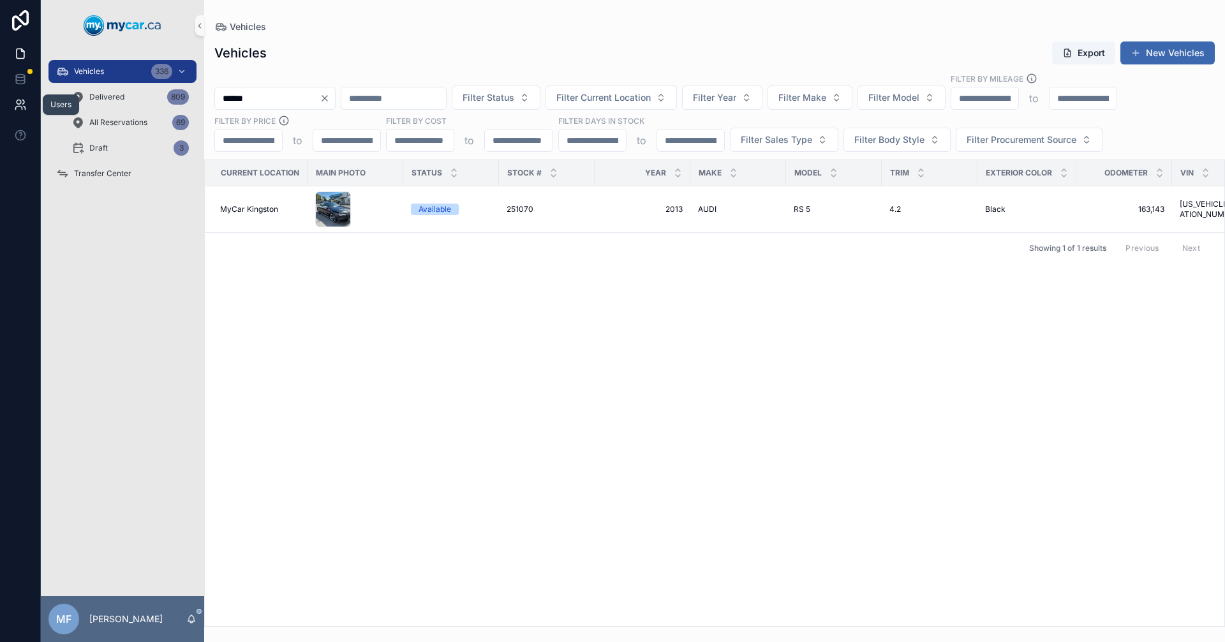
drag, startPoint x: 315, startPoint y: 100, endPoint x: 0, endPoint y: 97, distance: 315.2
click at [0, 97] on div "Users Vehicles 336 Delivered 809 All Reservations 69 Draft 3 Transfer Center MF…" at bounding box center [612, 321] width 1225 height 642
drag, startPoint x: 306, startPoint y: 100, endPoint x: 3, endPoint y: 92, distance: 303.2
click at [0, 91] on div "Data Vehicles 336 Delivered 809 All Reservations 69 Draft 3 Transfer Center MF …" at bounding box center [612, 321] width 1225 height 642
drag, startPoint x: 271, startPoint y: 96, endPoint x: 0, endPoint y: 111, distance: 270.9
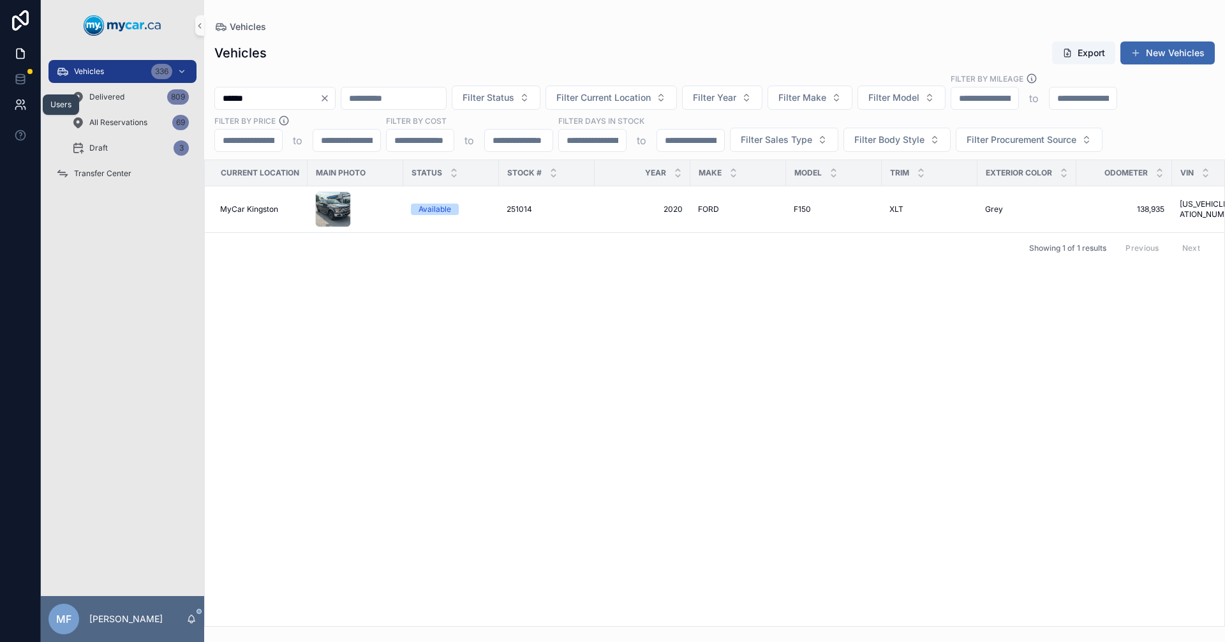
click at [0, 111] on div "Users Vehicles 336 Delivered 809 All Reservations 69 Draft 3 Transfer Center MF…" at bounding box center [612, 321] width 1225 height 642
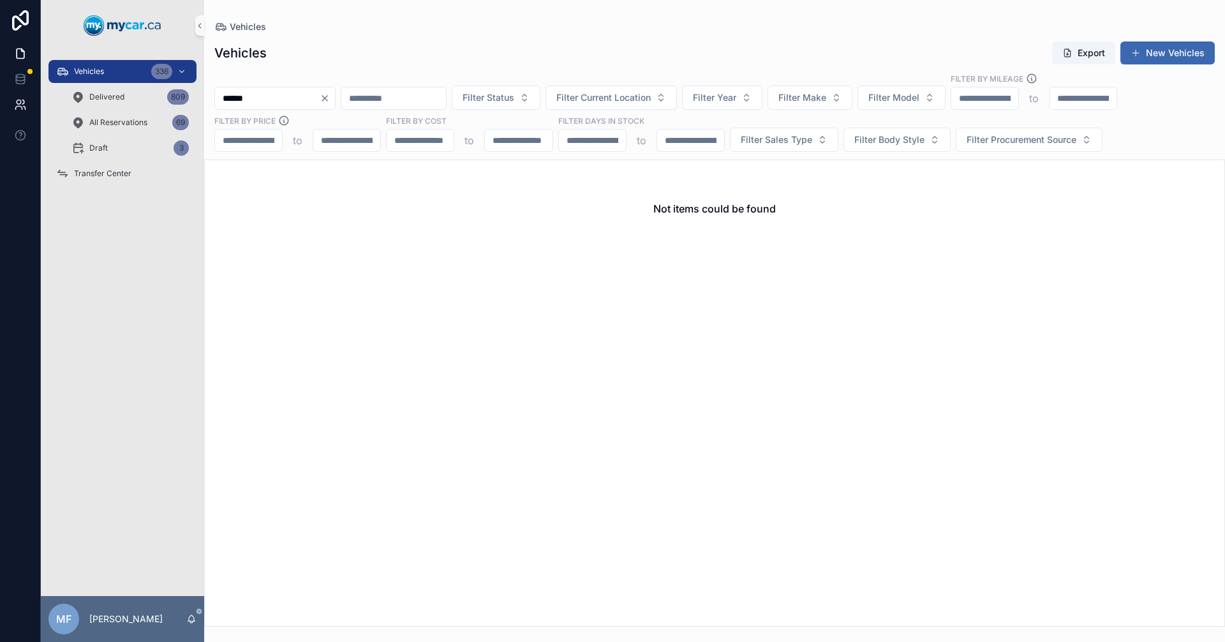
drag, startPoint x: 253, startPoint y: 100, endPoint x: 0, endPoint y: 95, distance: 252.7
click at [0, 95] on div "Vehicles 336 Delivered 809 All Reservations 69 Draft 3 Transfer Center MF Mike …" at bounding box center [612, 321] width 1225 height 642
type input "******"
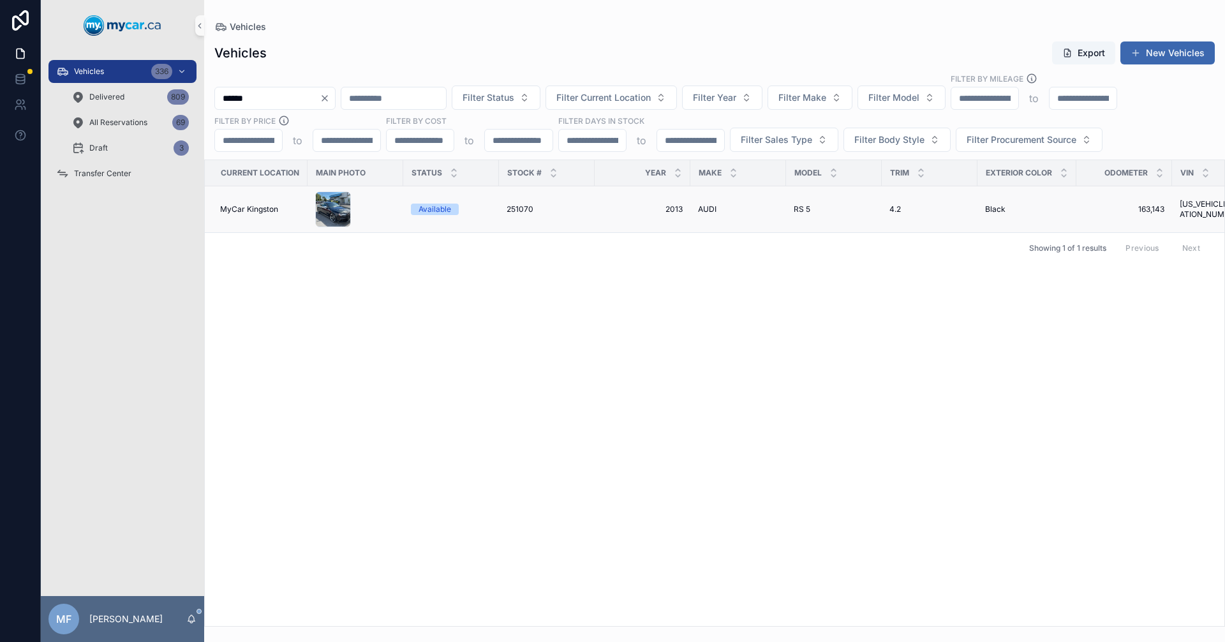
click at [541, 208] on div "251070 251070" at bounding box center [547, 209] width 80 height 10
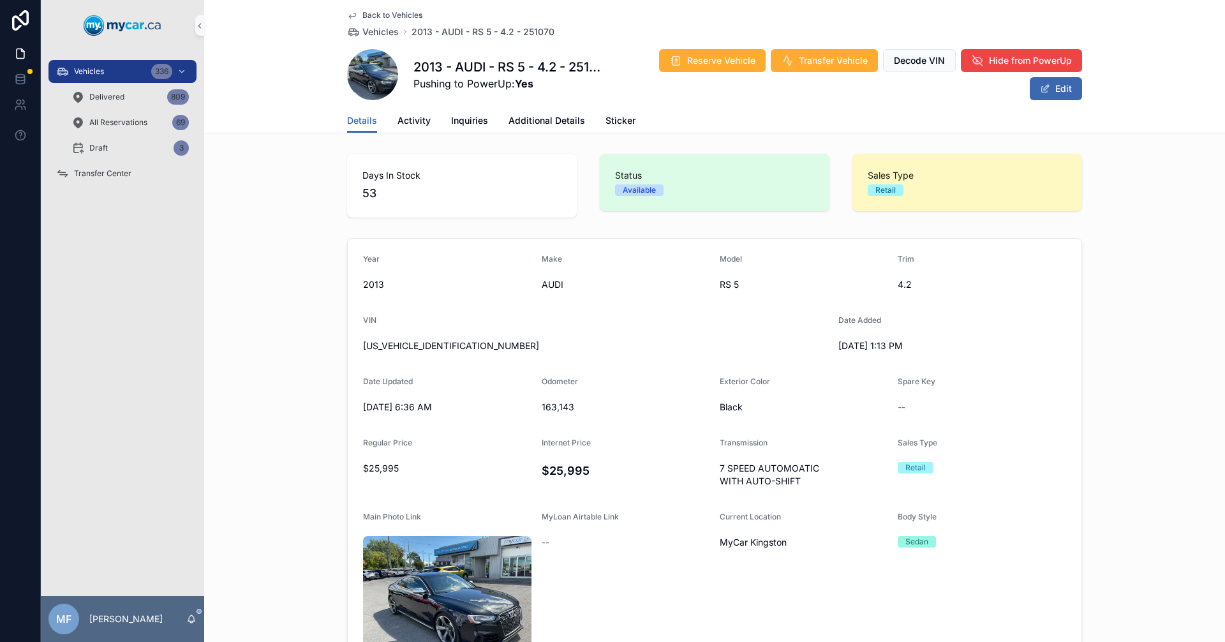
scroll to position [64, 0]
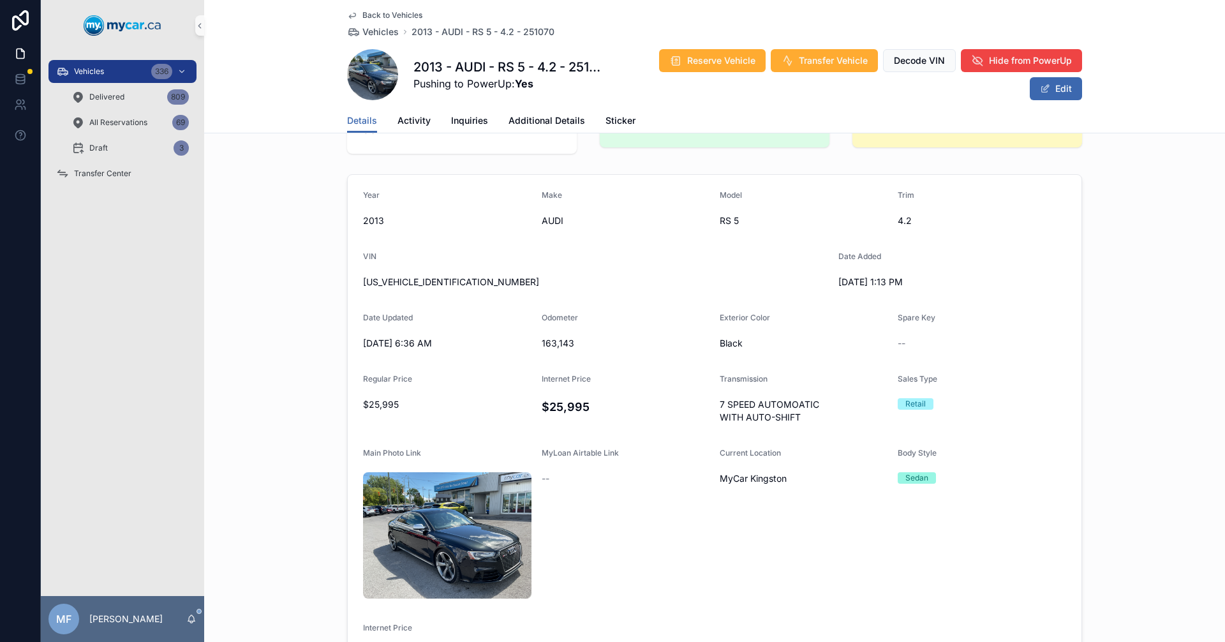
click at [479, 287] on span "[US_VEHICLE_IDENTIFICATION_NUMBER]" at bounding box center [595, 282] width 465 height 13
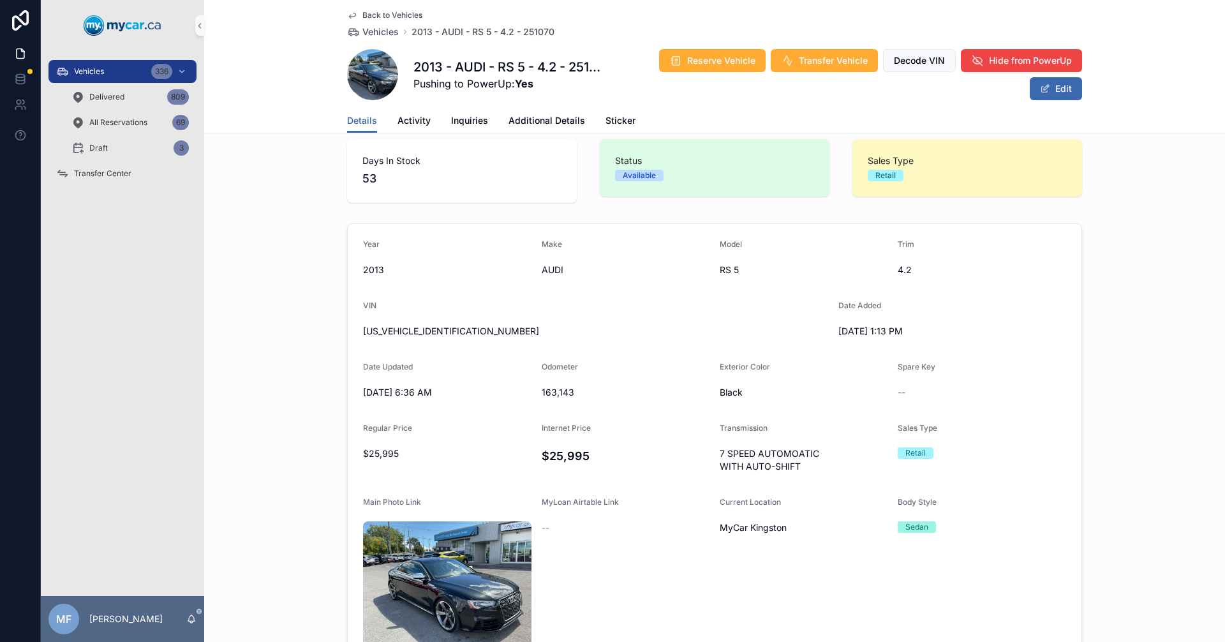
scroll to position [0, 0]
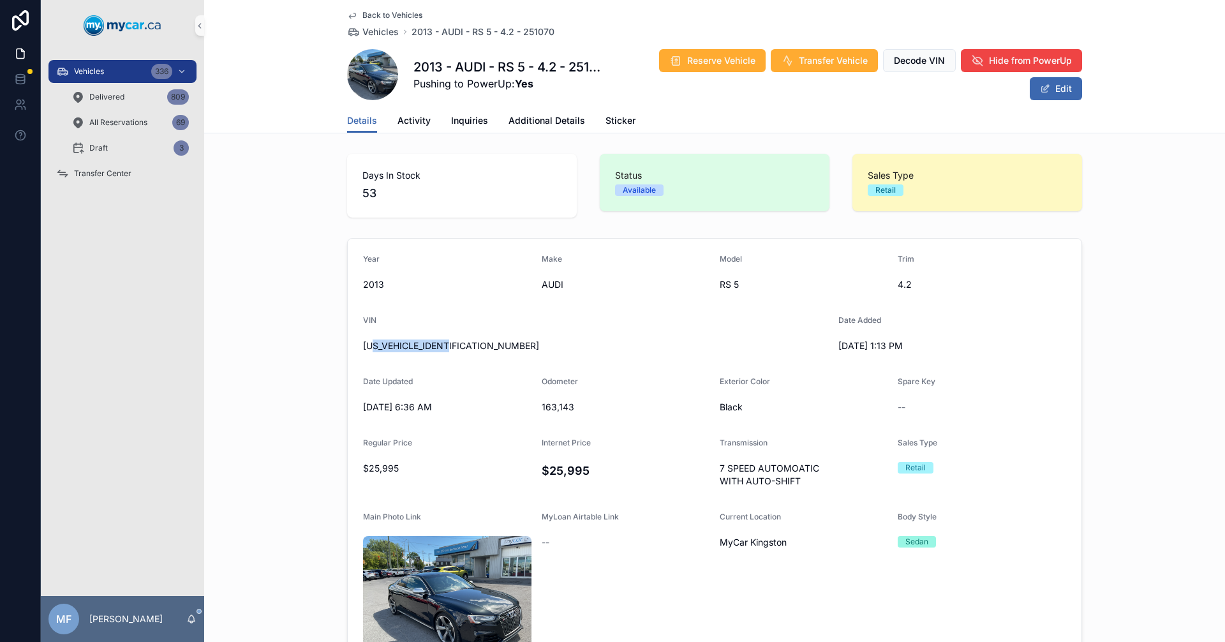
drag, startPoint x: 374, startPoint y: 348, endPoint x: 547, endPoint y: 352, distance: 172.9
click at [547, 352] on span "[US_VEHICLE_IDENTIFICATION_NUMBER]" at bounding box center [595, 345] width 465 height 13
drag, startPoint x: 463, startPoint y: 339, endPoint x: 396, endPoint y: 348, distance: 67.6
click at [396, 348] on span "[US_VEHICLE_IDENTIFICATION_NUMBER]" at bounding box center [595, 345] width 465 height 13
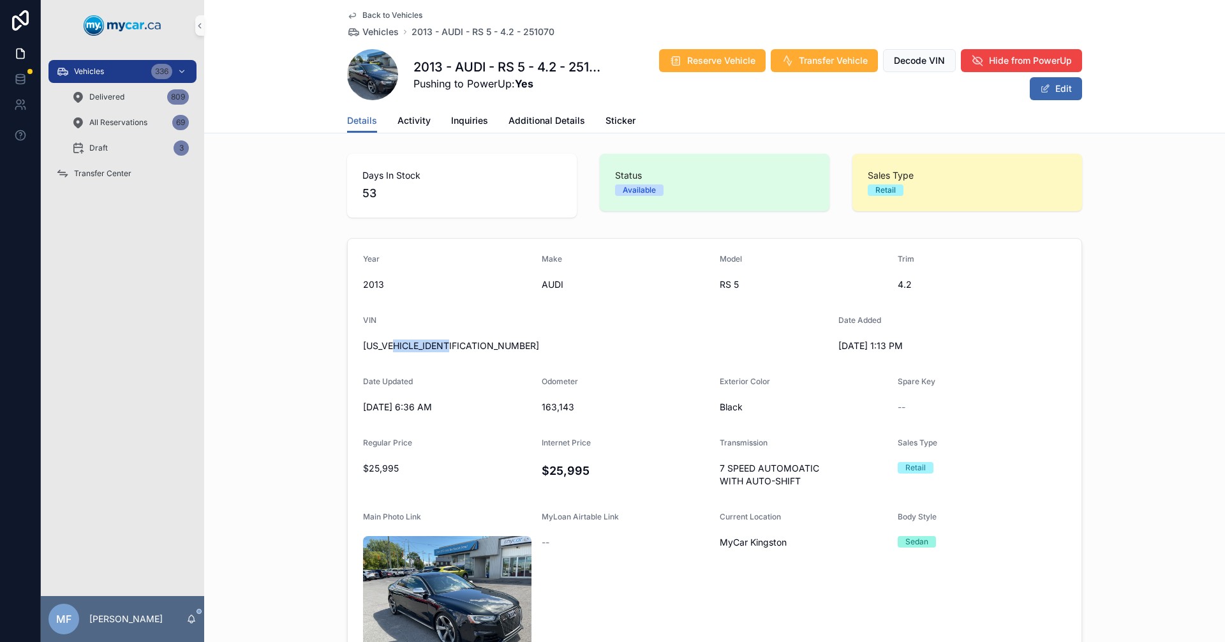
click at [396, 348] on span "[US_VEHICLE_IDENTIFICATION_NUMBER]" at bounding box center [595, 345] width 465 height 13
drag, startPoint x: 468, startPoint y: 345, endPoint x: 402, endPoint y: 346, distance: 66.4
click at [402, 346] on span "[US_VEHICLE_IDENTIFICATION_NUMBER]" at bounding box center [595, 345] width 465 height 13
drag, startPoint x: 470, startPoint y: 341, endPoint x: 308, endPoint y: 334, distance: 162.2
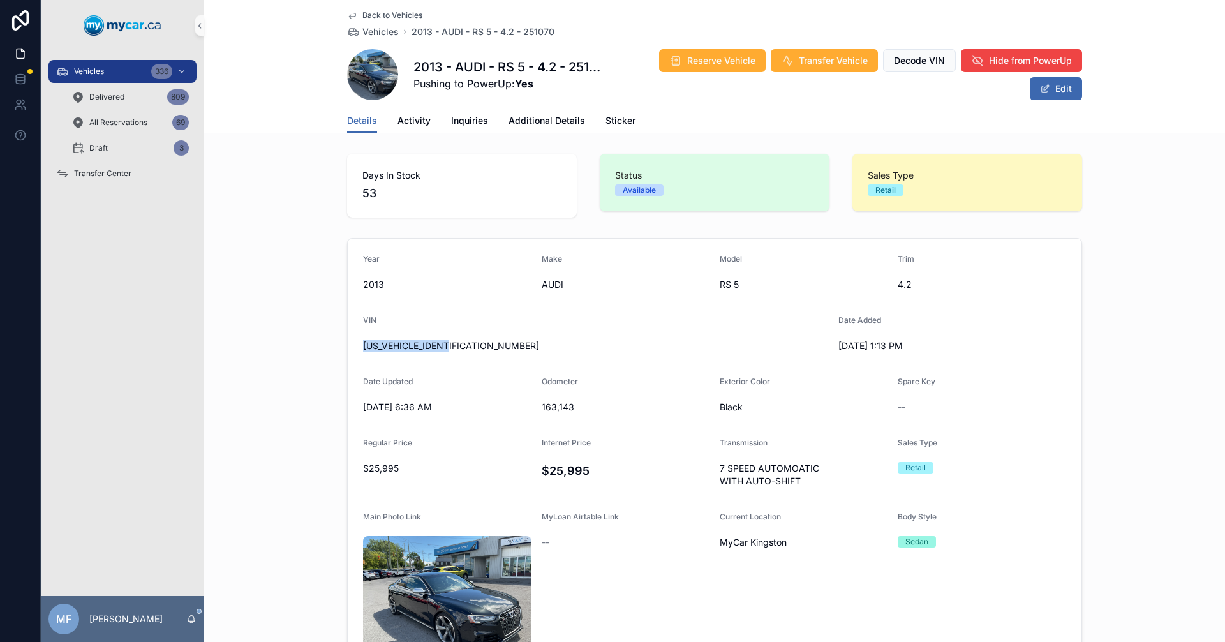
click at [308, 334] on div "Year 2013 Make AUDI Model RS 5 Trim 4.2 VIN WUAC6BFRXDA902381 Date Added 8/8/20…" at bounding box center [714, 491] width 1021 height 516
click at [545, 336] on div "[US_VEHICLE_IDENTIFICATION_NUMBER]" at bounding box center [595, 346] width 465 height 20
click at [413, 348] on span "[US_VEHICLE_IDENTIFICATION_NUMBER]" at bounding box center [595, 345] width 465 height 13
copy span "[US_VEHICLE_IDENTIFICATION_NUMBER]"
